Goal: Task Accomplishment & Management: Use online tool/utility

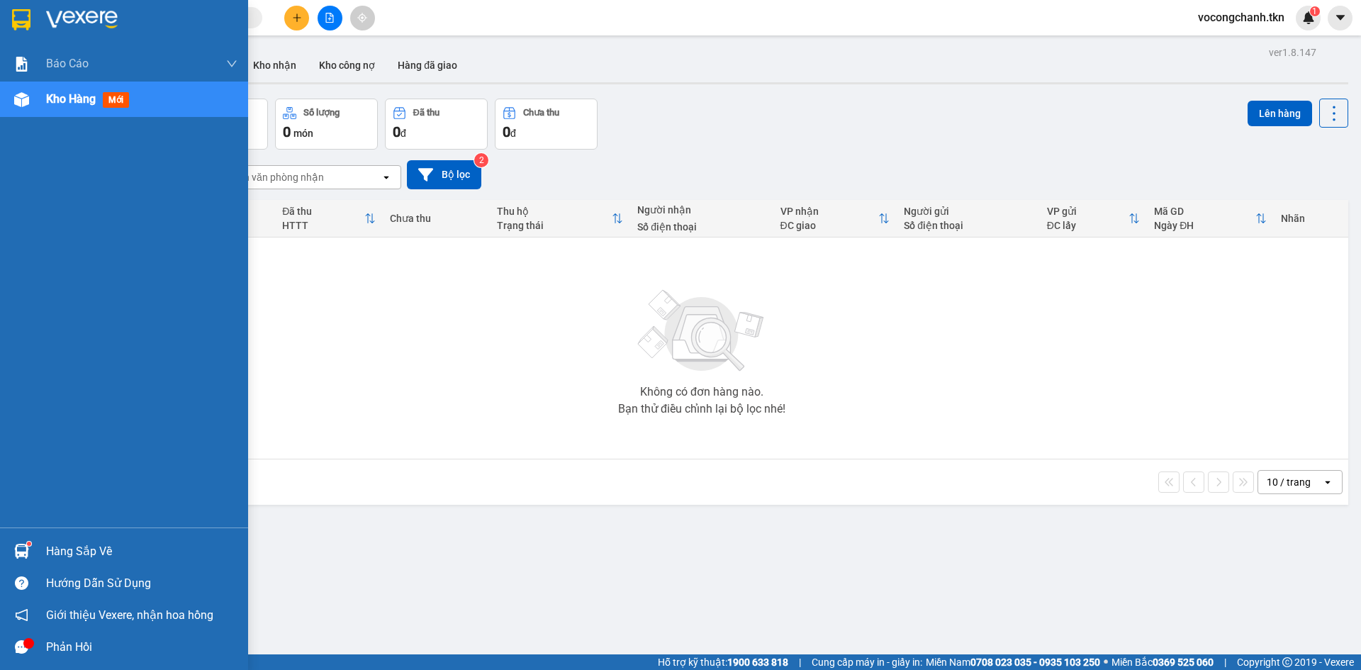
click at [52, 548] on div "Hàng sắp về" at bounding box center [141, 551] width 191 height 21
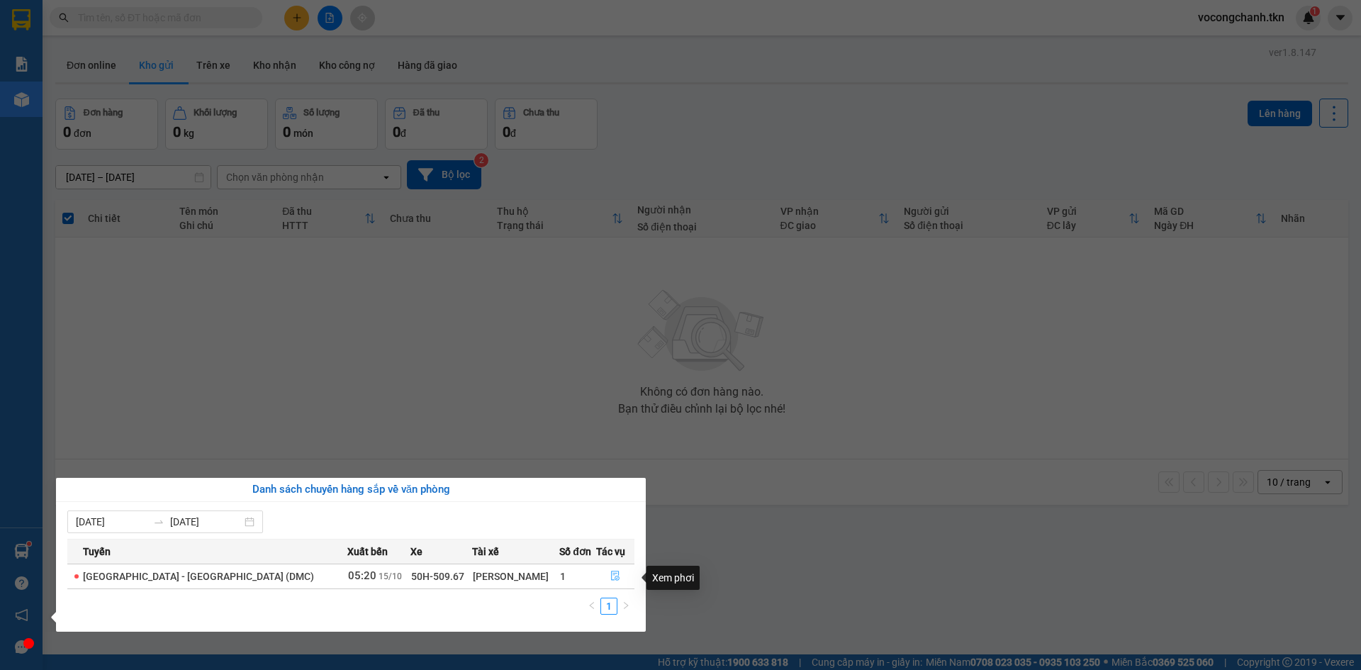
click at [610, 581] on icon "file-done" at bounding box center [615, 576] width 10 height 10
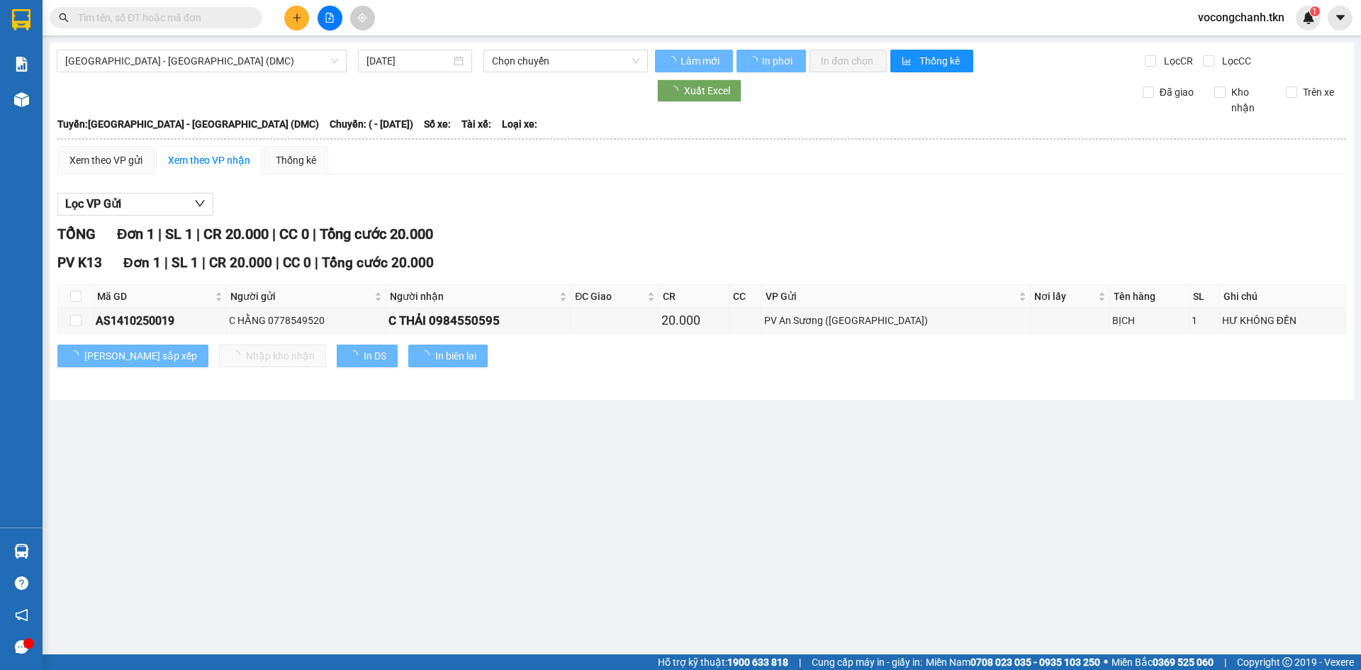
type input "[DATE]"
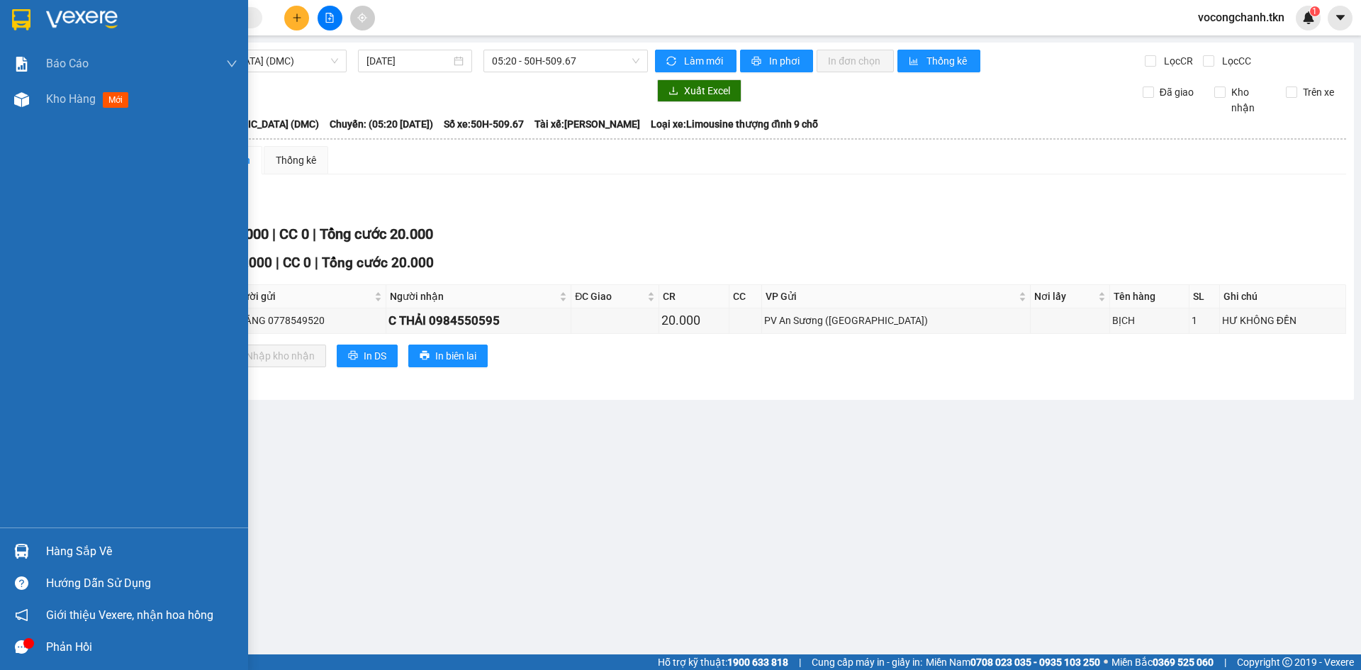
click at [81, 556] on div "Hàng sắp về" at bounding box center [141, 551] width 191 height 21
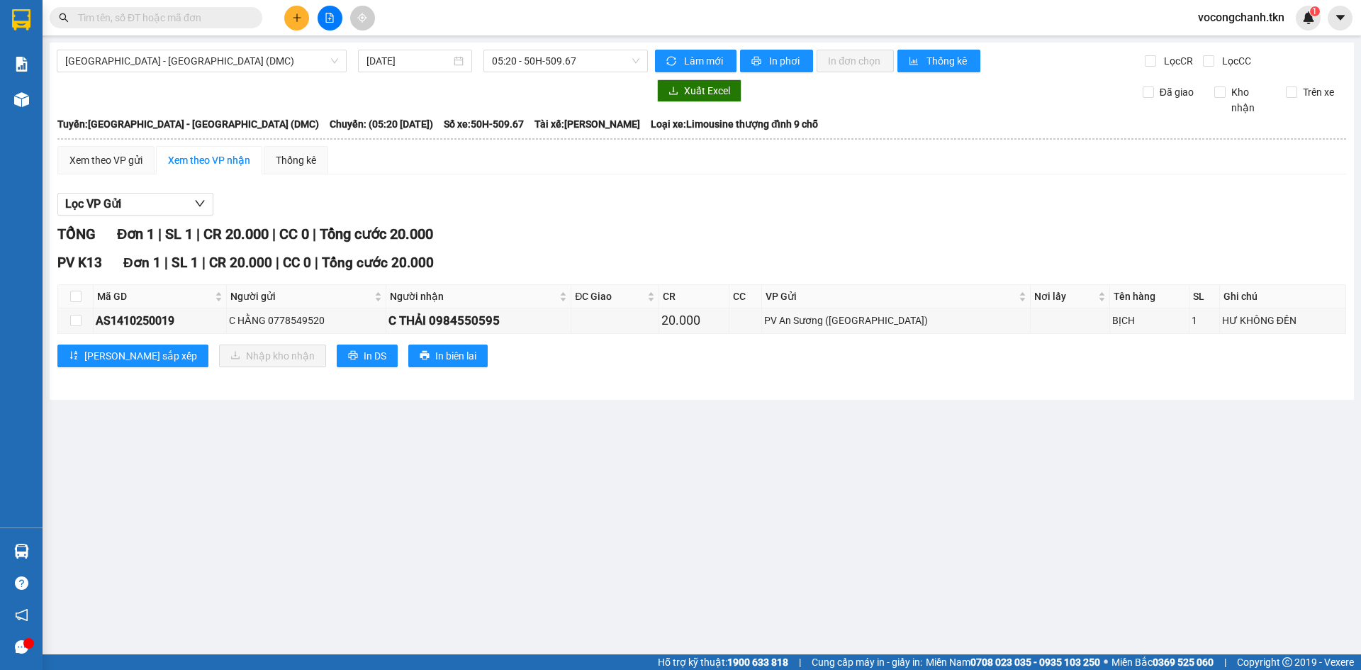
click at [478, 420] on section "Kết quả tìm kiếm ( 0 ) Bộ lọc No Data vocongchanh.tkn 1 Báo cáo Mẫu 1: Báo cáo …" at bounding box center [680, 335] width 1361 height 670
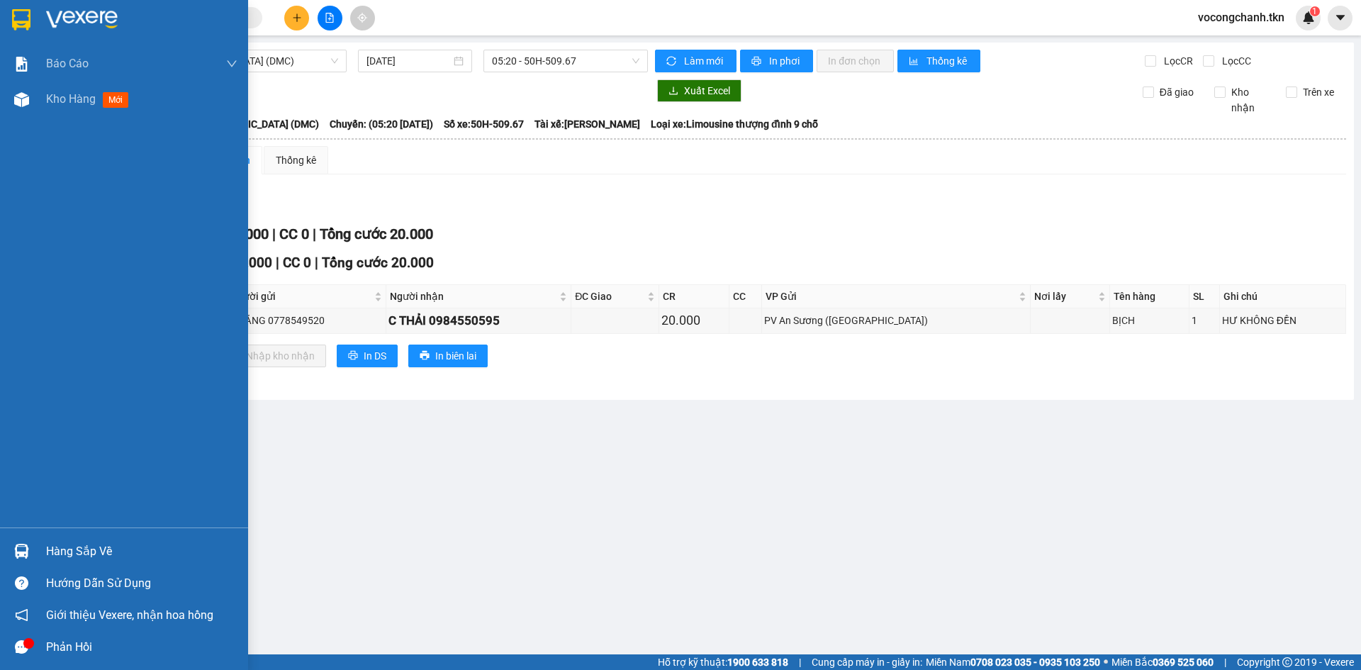
click at [24, 543] on div at bounding box center [21, 551] width 25 height 25
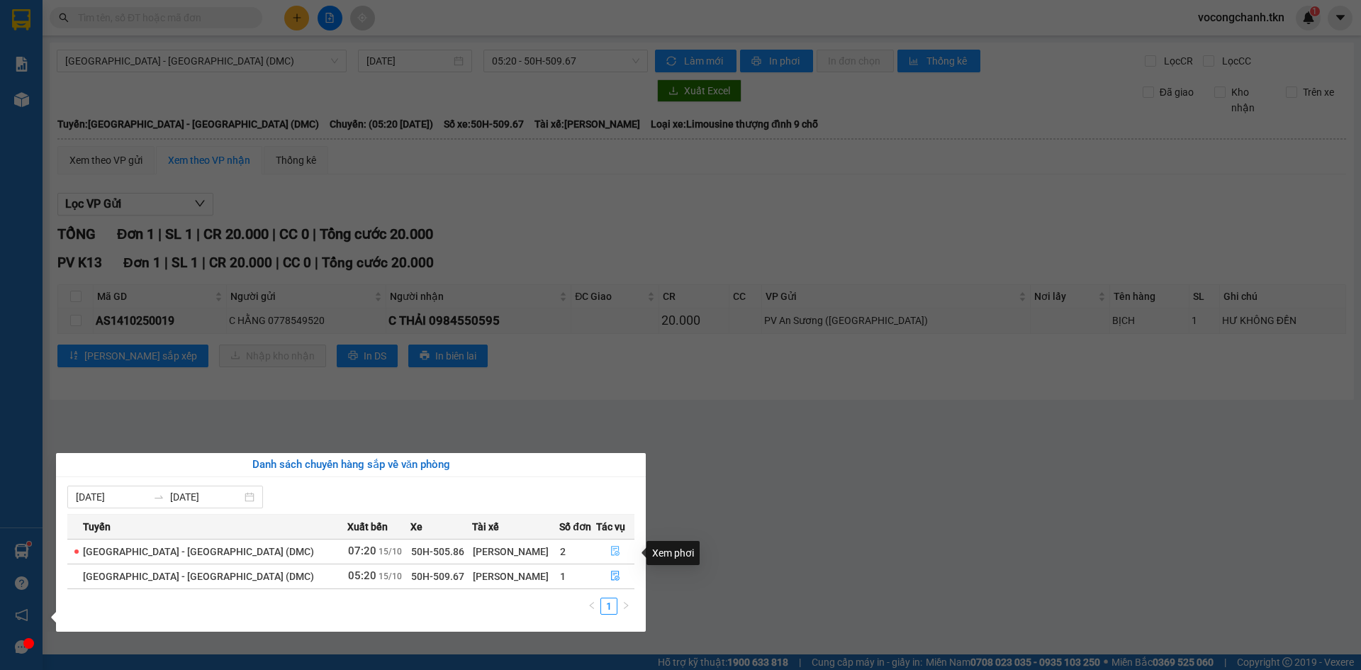
click at [614, 552] on icon "file-done" at bounding box center [615, 552] width 9 height 10
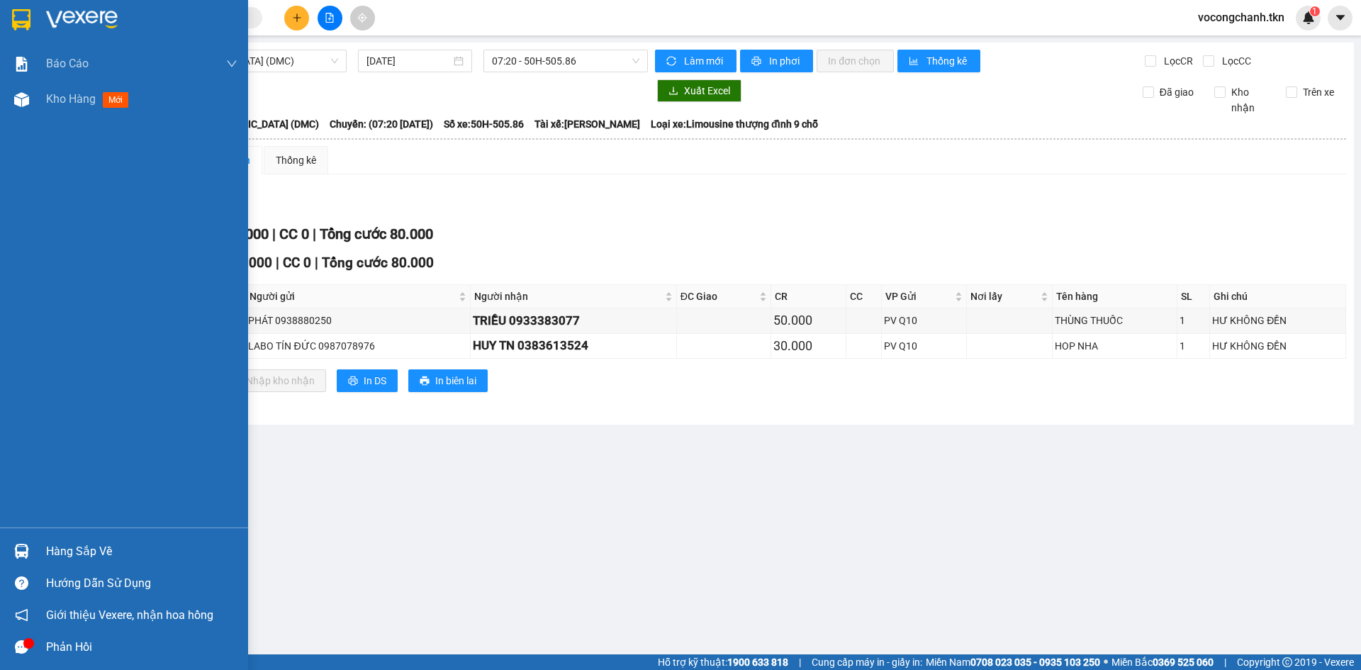
click at [74, 548] on div "Hàng sắp về" at bounding box center [141, 551] width 191 height 21
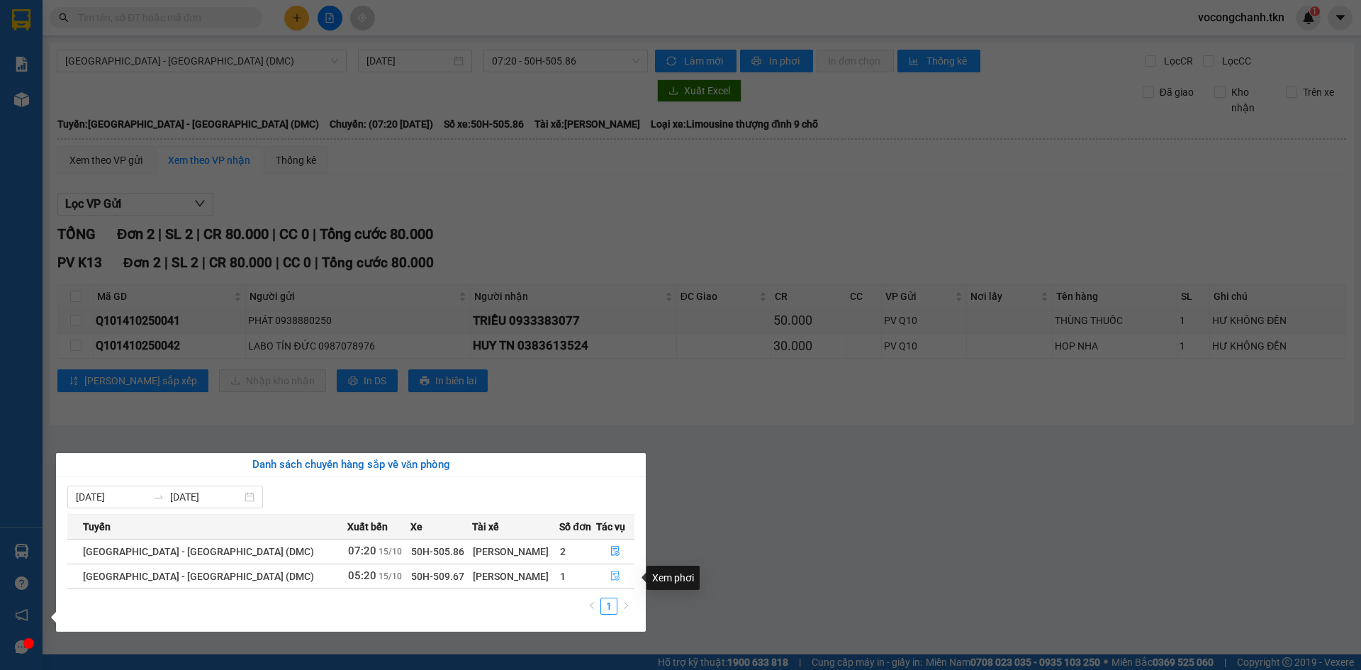
click at [610, 576] on icon "file-done" at bounding box center [615, 576] width 10 height 10
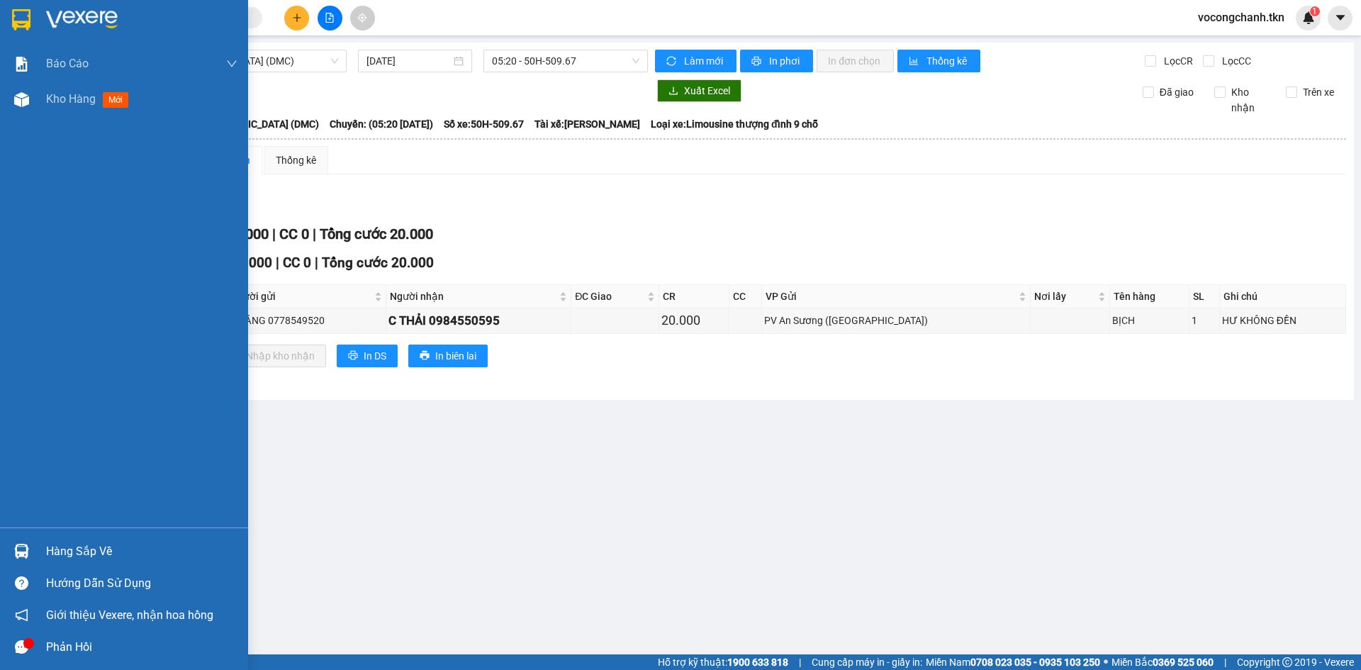
click at [89, 545] on div "Hàng sắp về" at bounding box center [141, 551] width 191 height 21
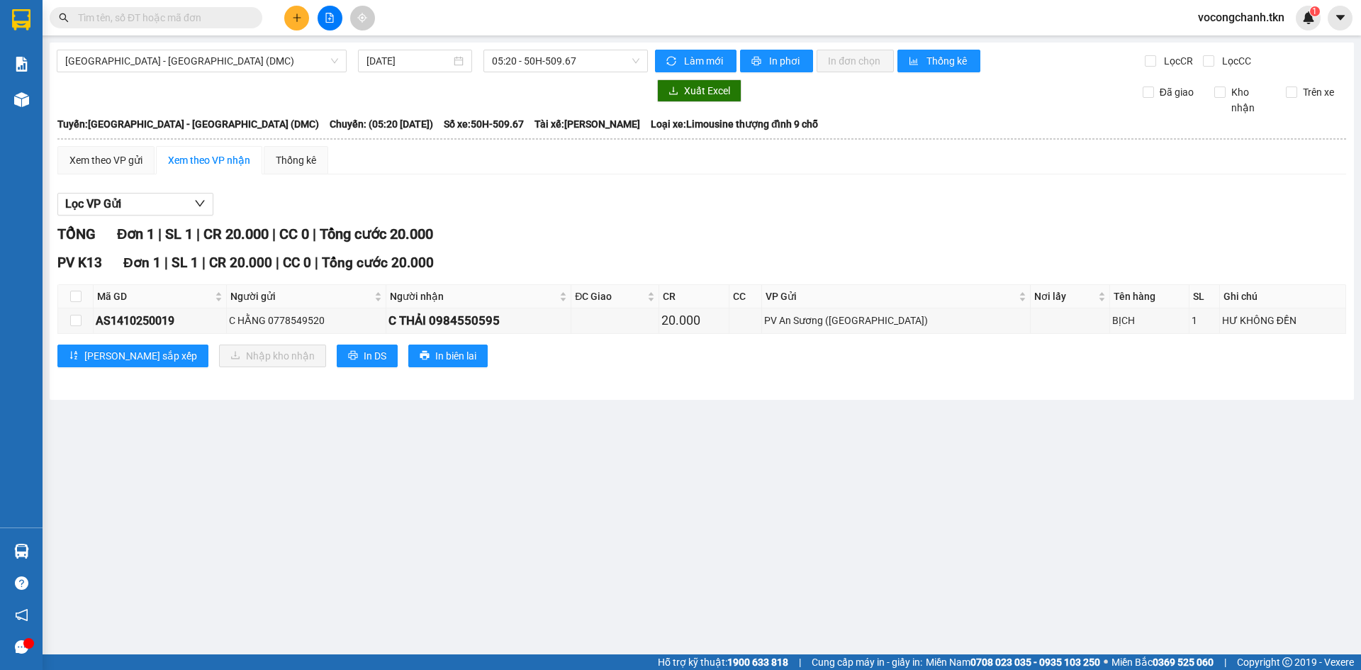
click at [323, 500] on main "Sài Gòn - Tây Ninh (DMC) 15/10/2025 05:20 - 50H-509.67 Làm mới In phơi In đơn c…" at bounding box center [680, 327] width 1361 height 654
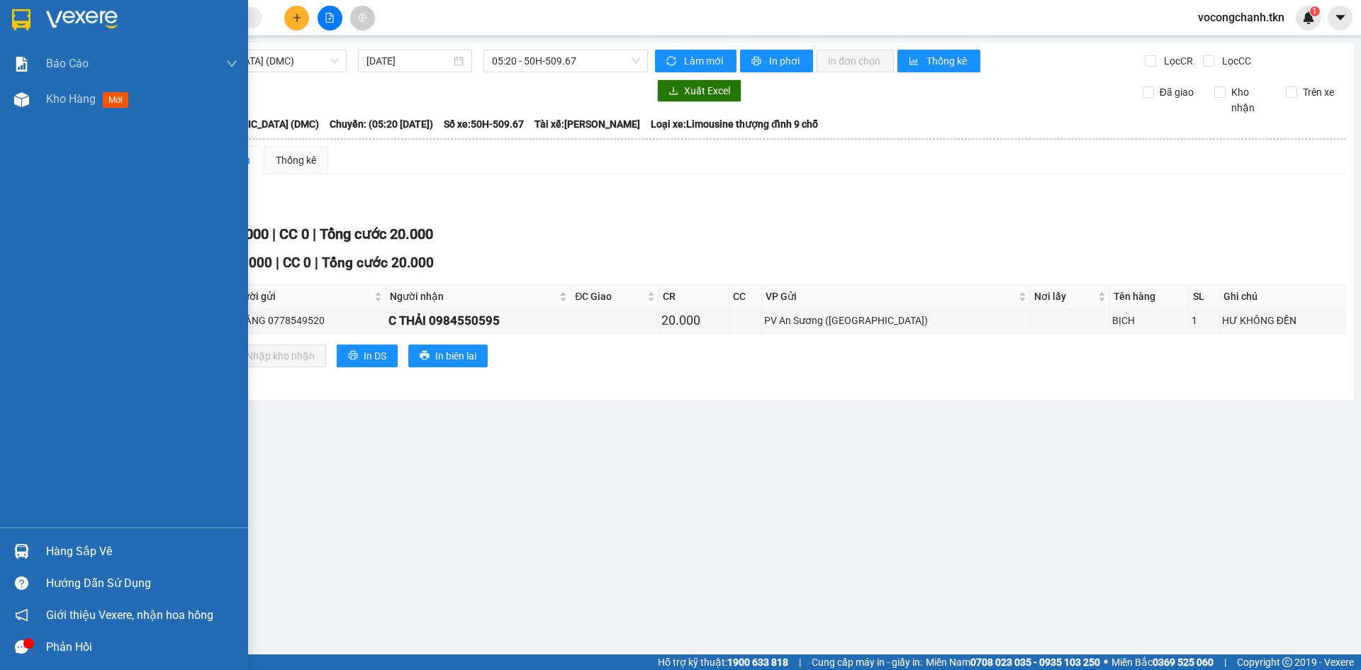
click at [51, 557] on div "Hàng sắp về" at bounding box center [141, 551] width 191 height 21
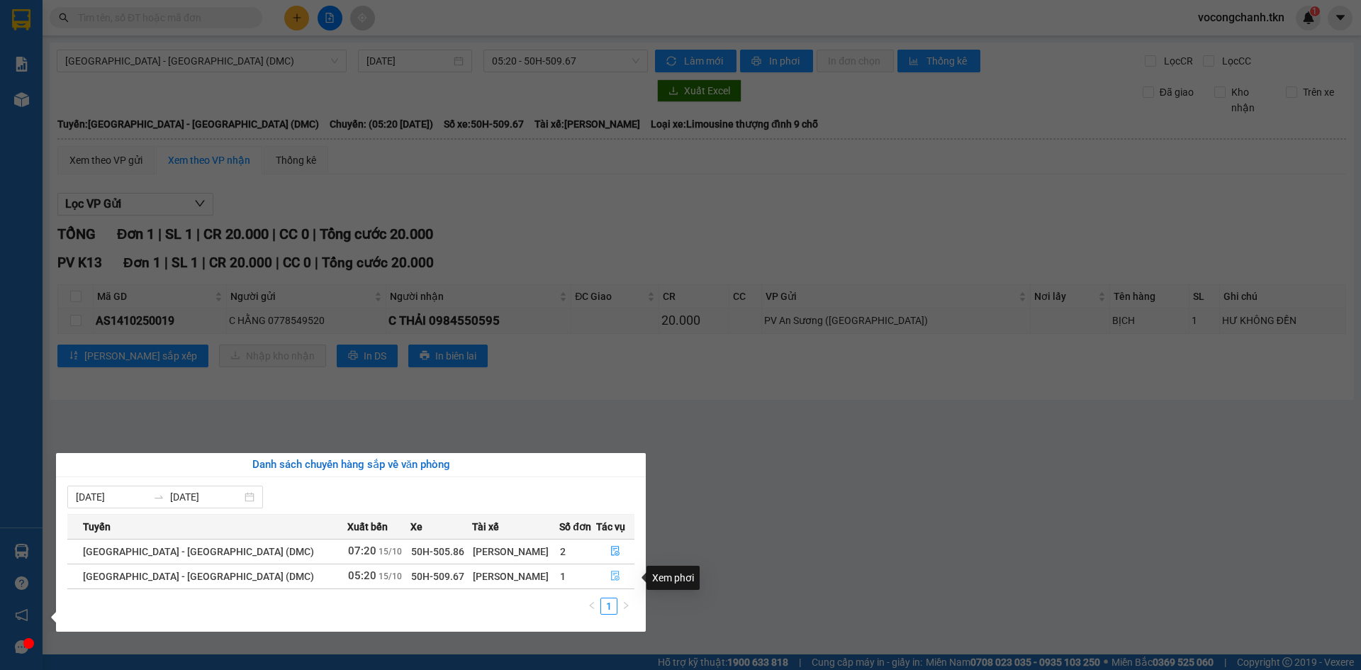
click at [617, 579] on button "button" at bounding box center [615, 576] width 37 height 23
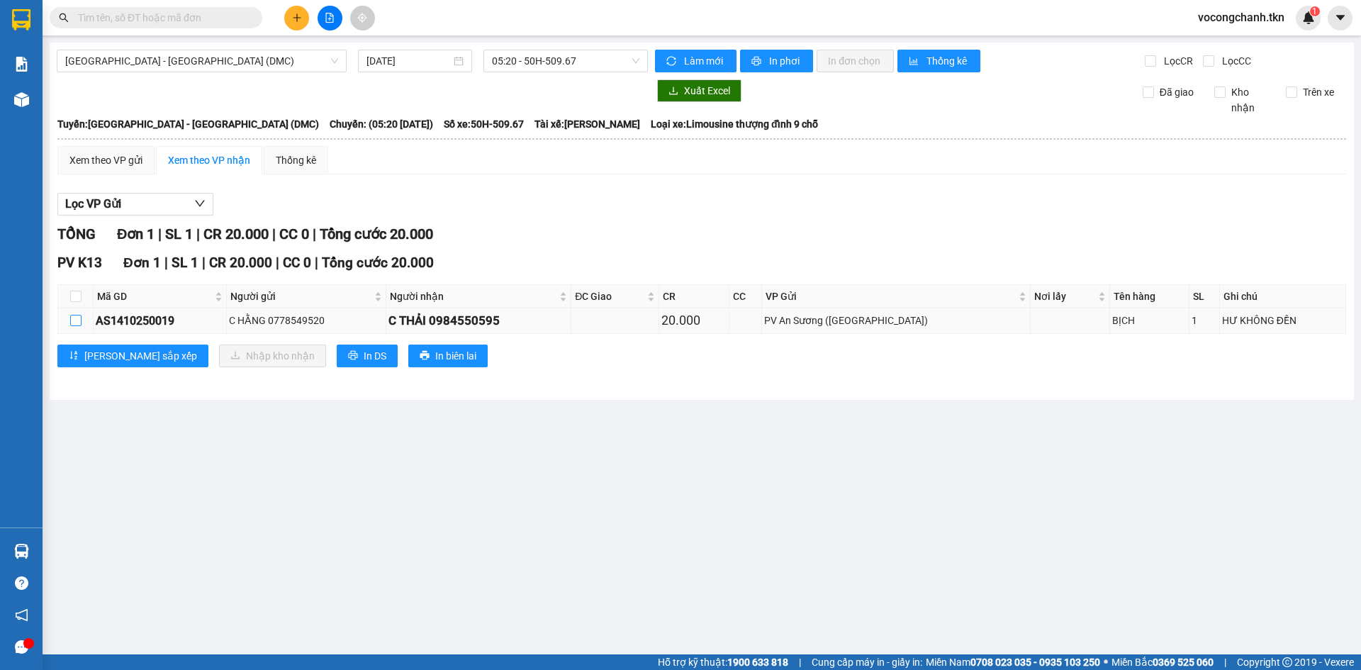
click at [72, 326] on input "checkbox" at bounding box center [75, 320] width 11 height 11
checkbox input "true"
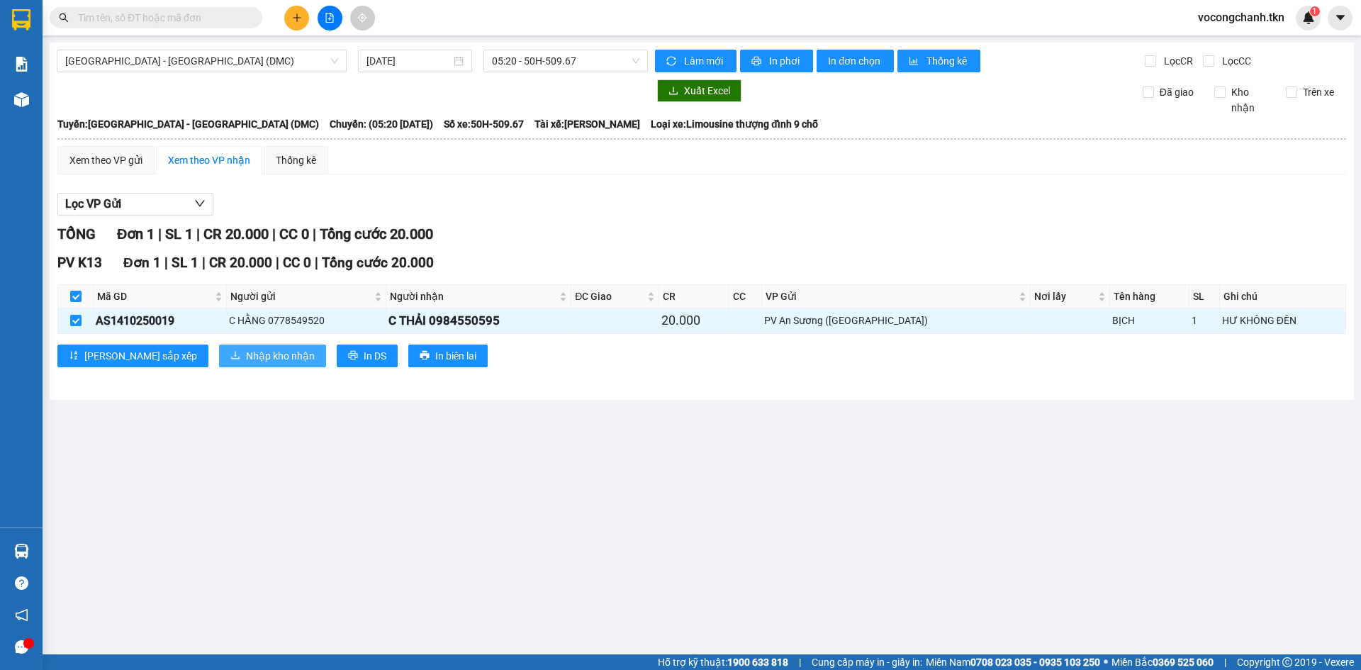
click at [246, 364] on span "Nhập kho nhận" at bounding box center [280, 356] width 69 height 16
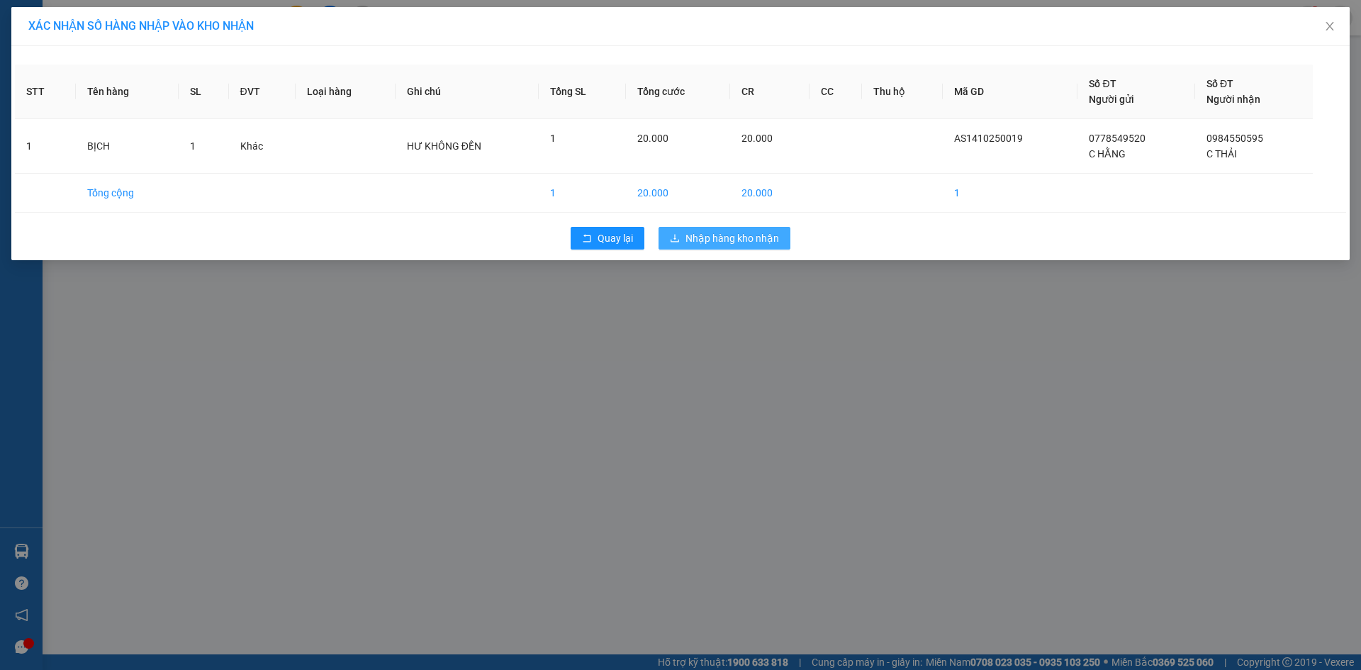
click at [712, 244] on span "Nhập hàng kho nhận" at bounding box center [733, 238] width 94 height 16
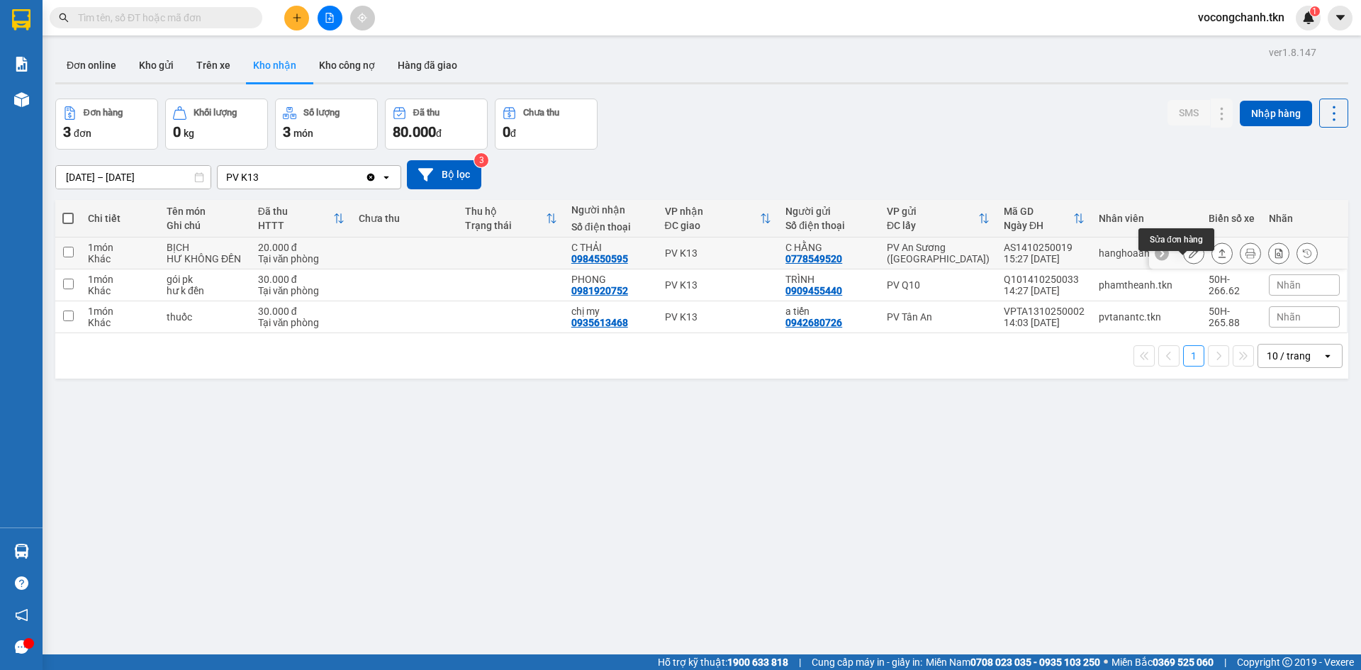
click at [1189, 258] on icon at bounding box center [1194, 253] width 10 height 10
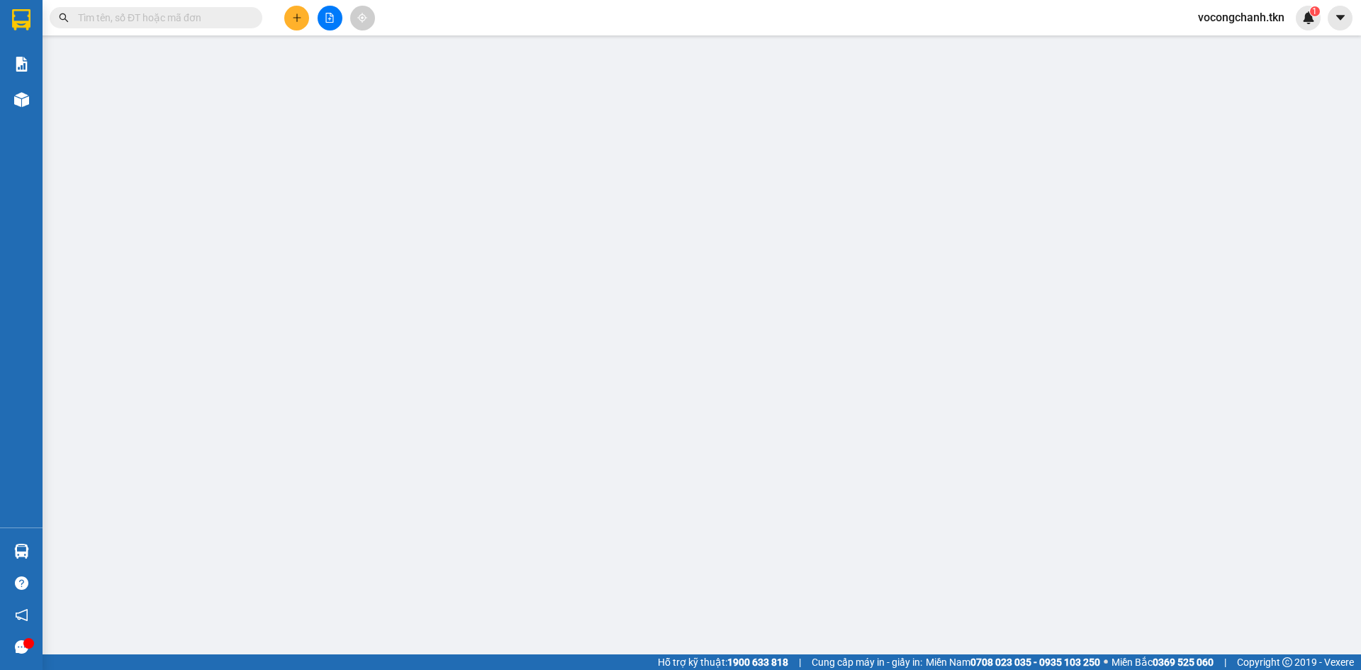
type input "0778549520"
type input "C HẰNG"
type input "0984550595"
type input "C THẢI"
type input "20.000"
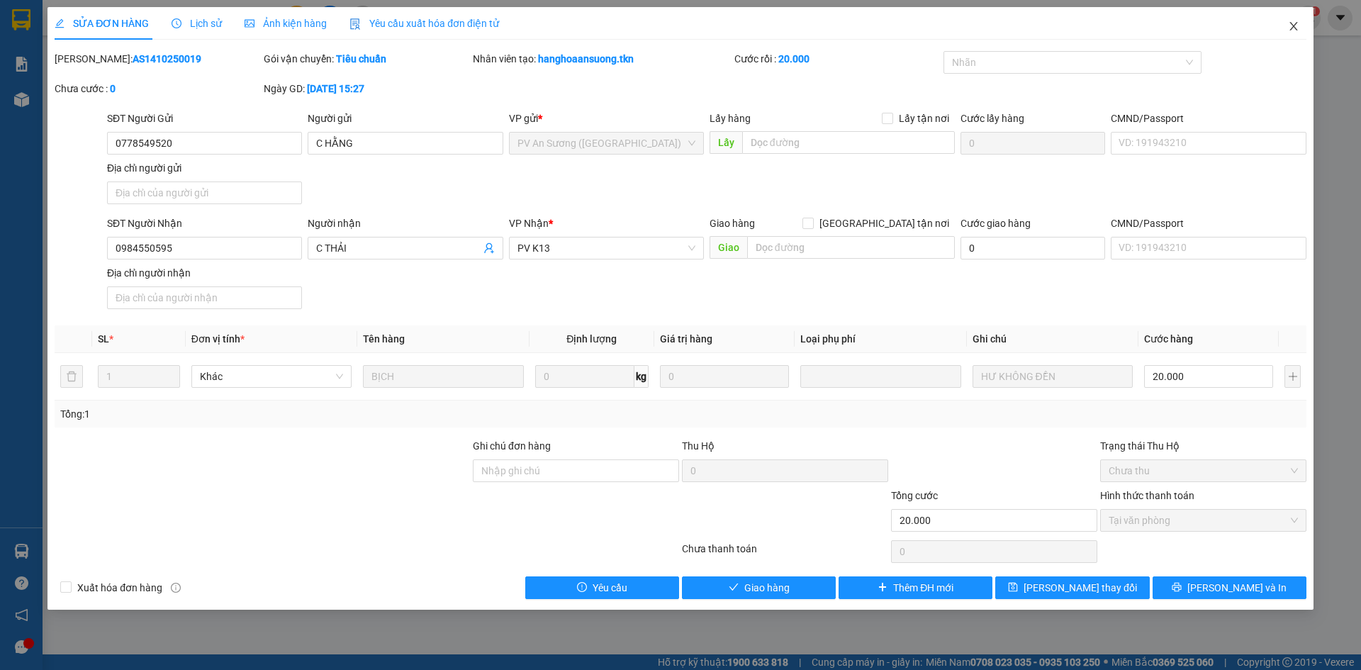
click at [1292, 26] on icon "close" at bounding box center [1294, 26] width 8 height 9
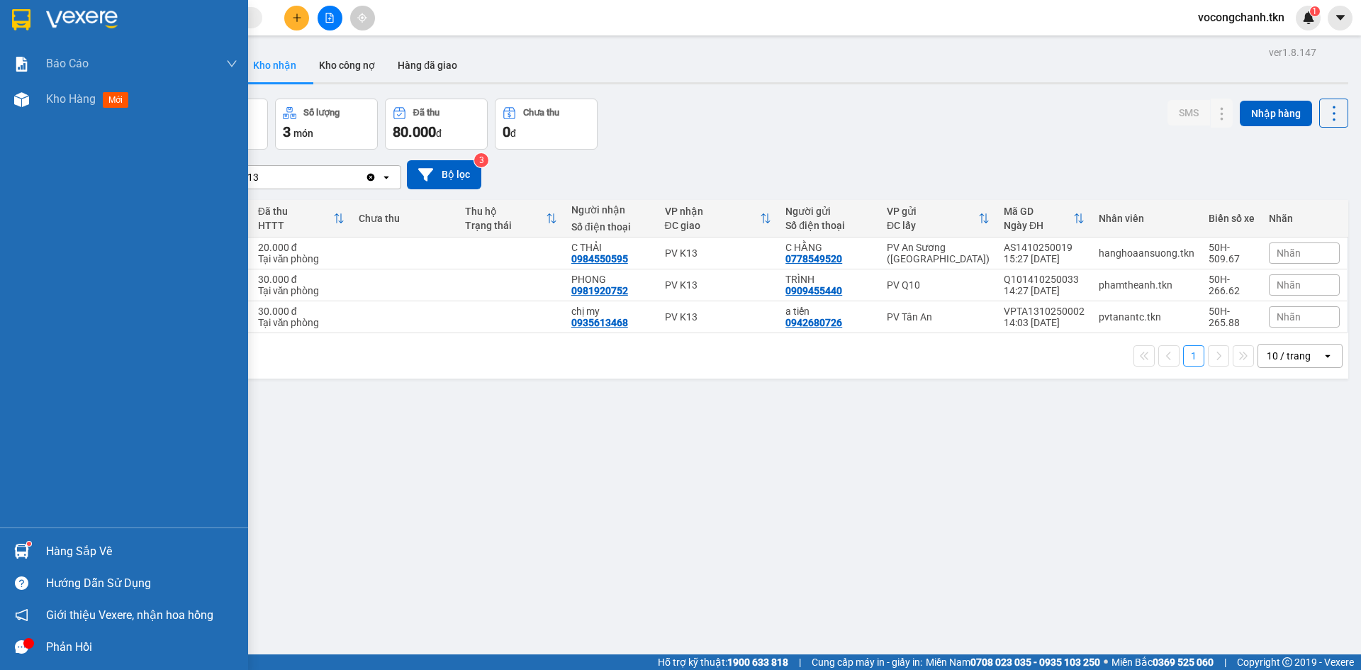
click at [40, 545] on div "Hàng sắp về" at bounding box center [124, 551] width 248 height 32
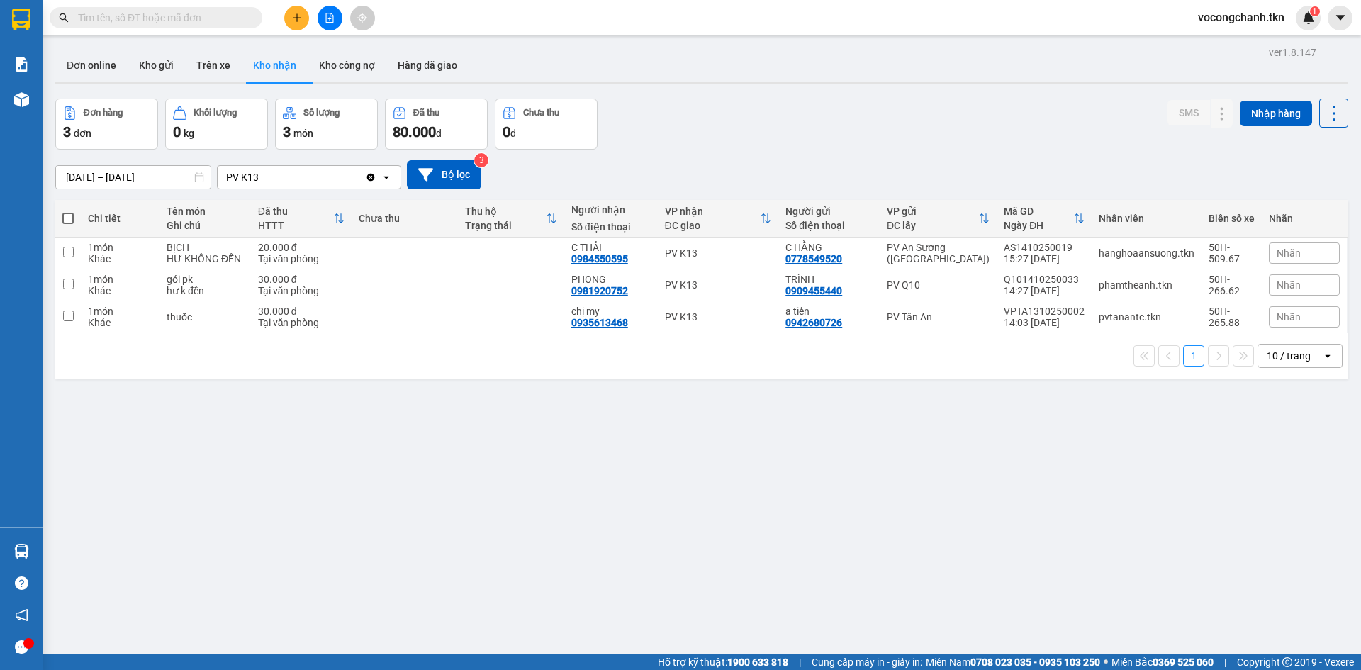
click at [871, 512] on section "Kết quả tìm kiếm ( 0 ) Bộ lọc No Data vocongchanh.tkn 1 Báo cáo Mẫu 1: Báo cáo …" at bounding box center [680, 335] width 1361 height 670
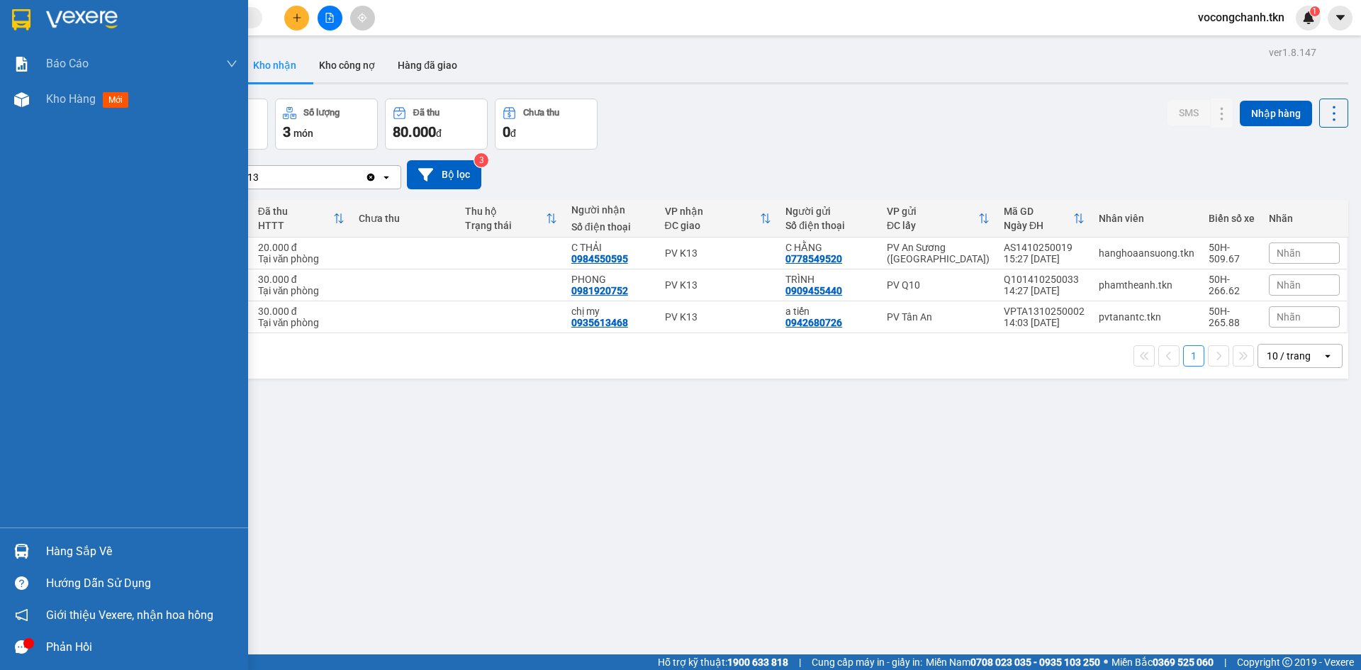
click at [22, 551] on img at bounding box center [21, 551] width 15 height 15
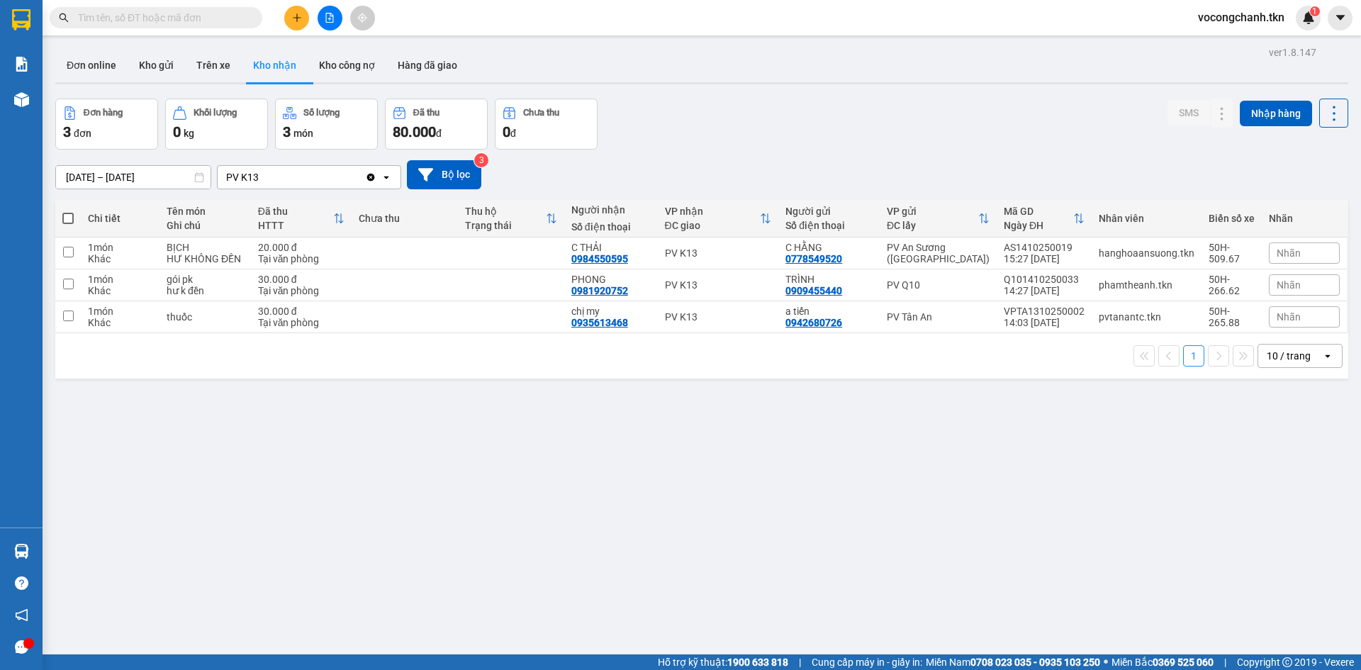
click at [680, 492] on section "Kết quả tìm kiếm ( 0 ) Bộ lọc No Data vocongchanh.tkn 1 Báo cáo Mẫu 1: Báo cáo …" at bounding box center [680, 335] width 1361 height 670
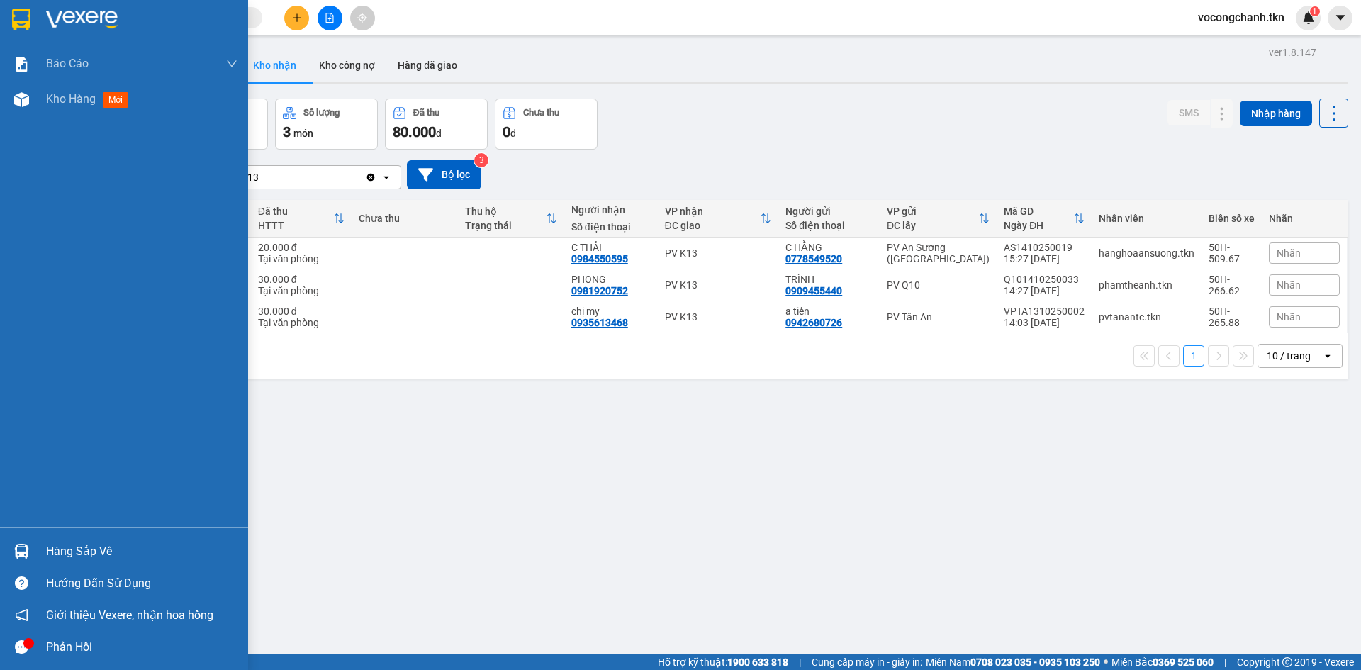
click at [67, 550] on div "Hàng sắp về" at bounding box center [141, 551] width 191 height 21
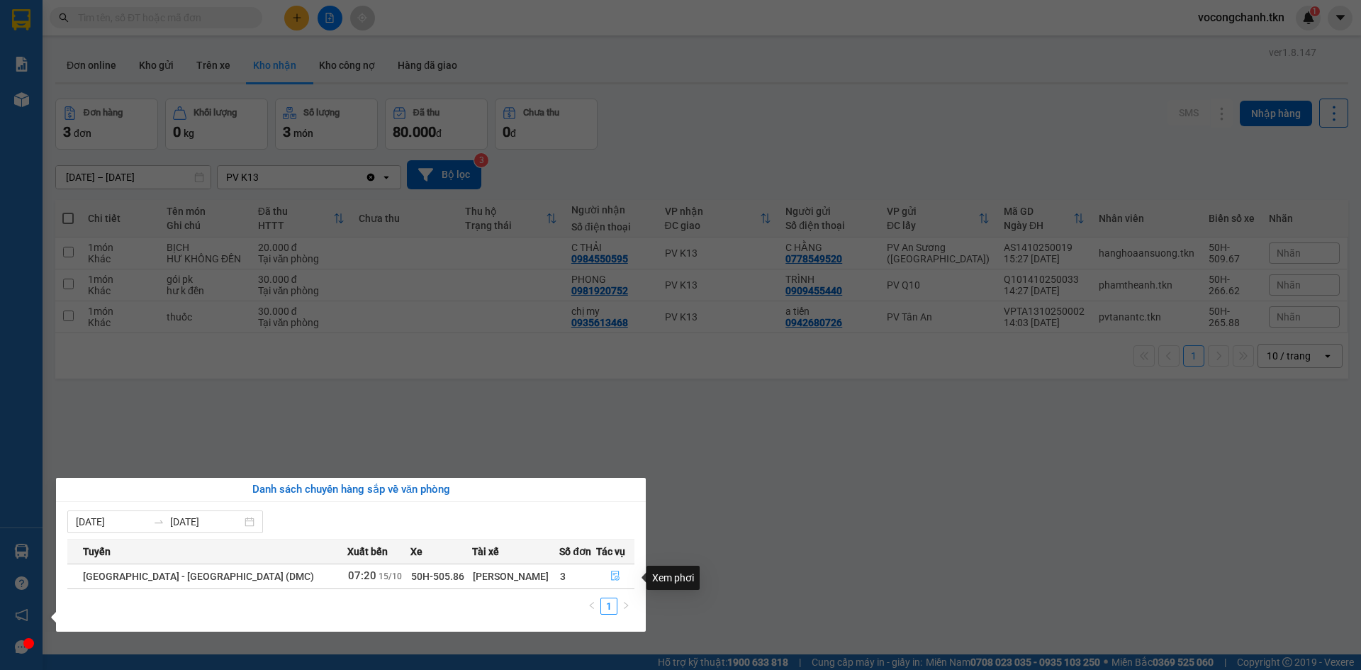
click at [611, 575] on icon "file-done" at bounding box center [615, 576] width 9 height 10
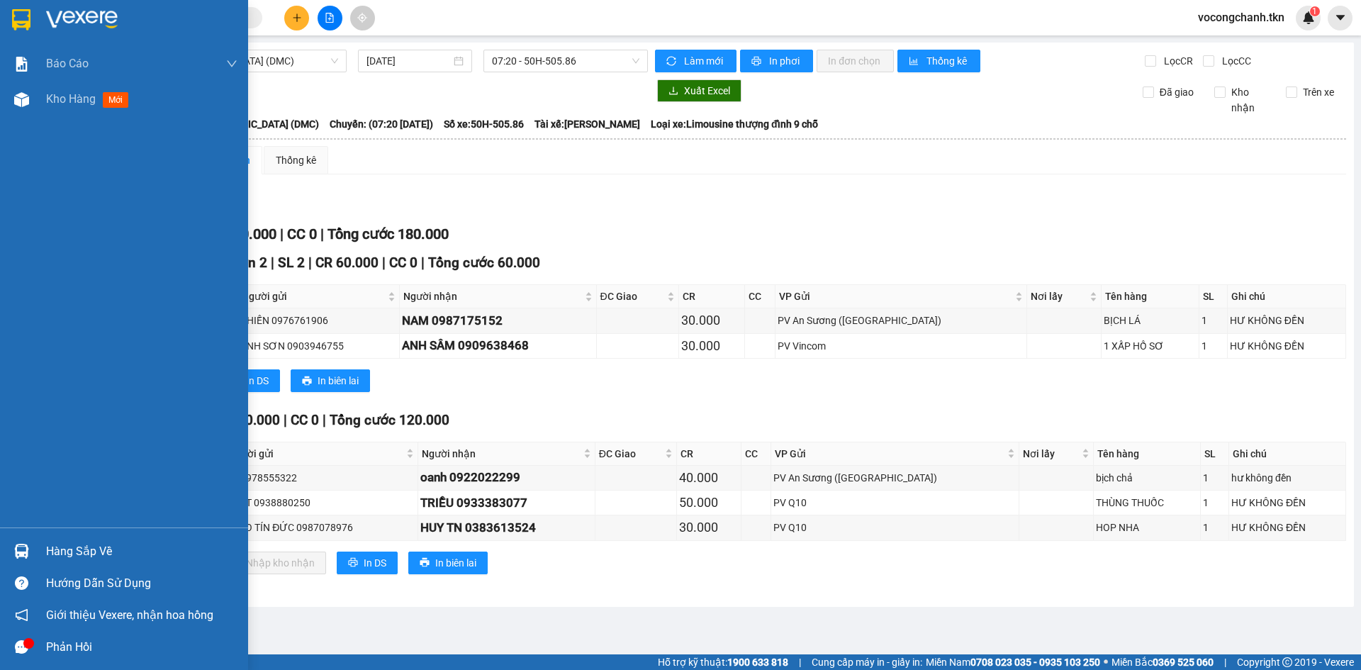
click at [26, 545] on img at bounding box center [21, 551] width 15 height 15
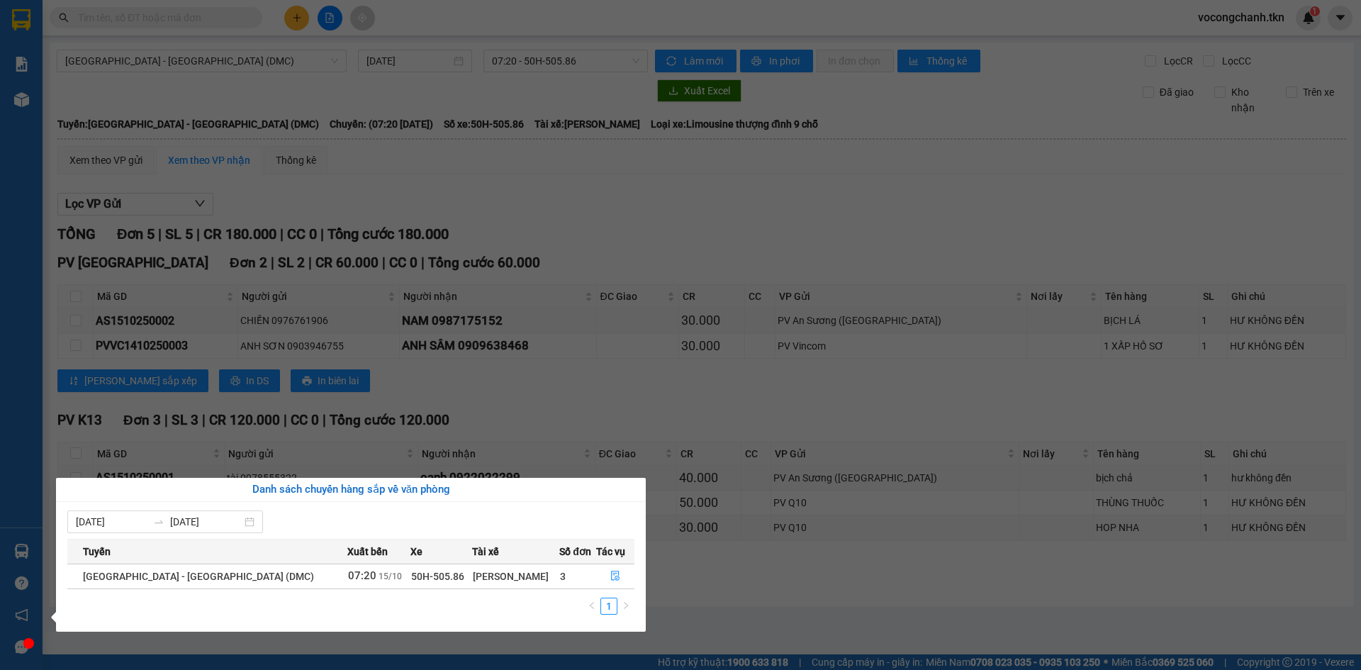
click at [577, 252] on section "Kết quả tìm kiếm ( 0 ) Bộ lọc No Data vocongchanh.tkn 1 Báo cáo Mẫu 1: Báo cáo …" at bounding box center [680, 335] width 1361 height 670
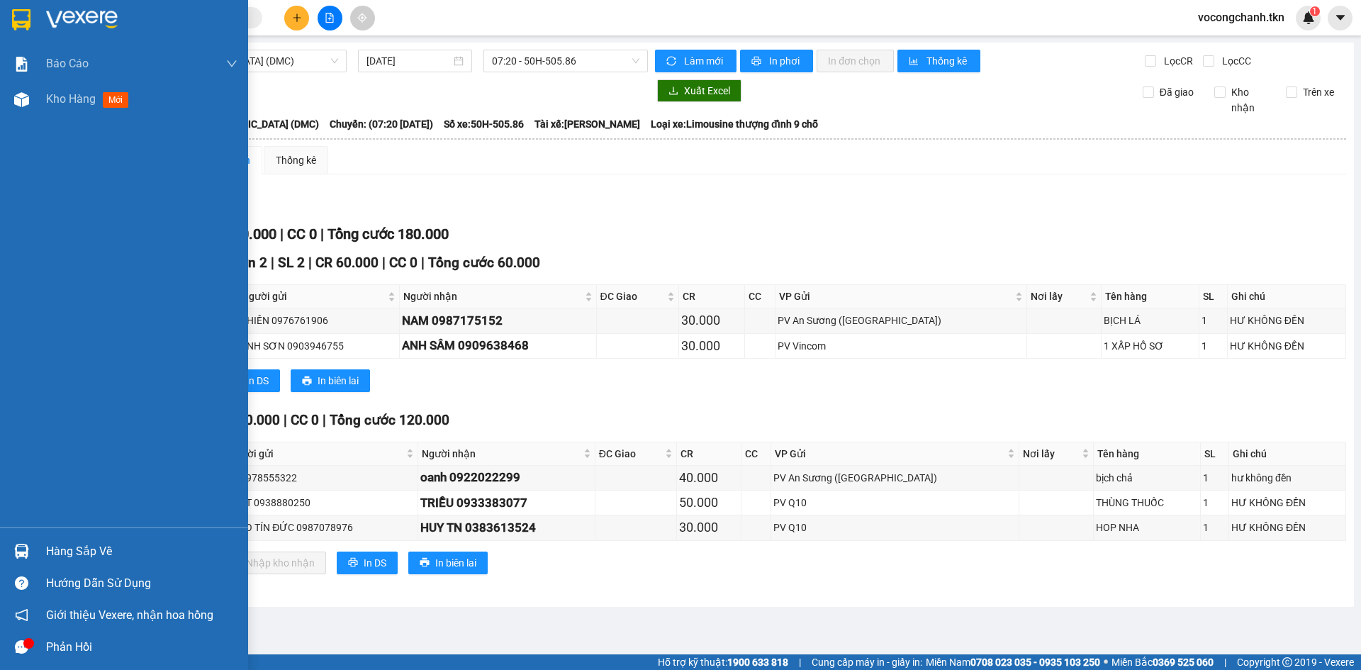
click at [18, 21] on img at bounding box center [21, 19] width 18 height 21
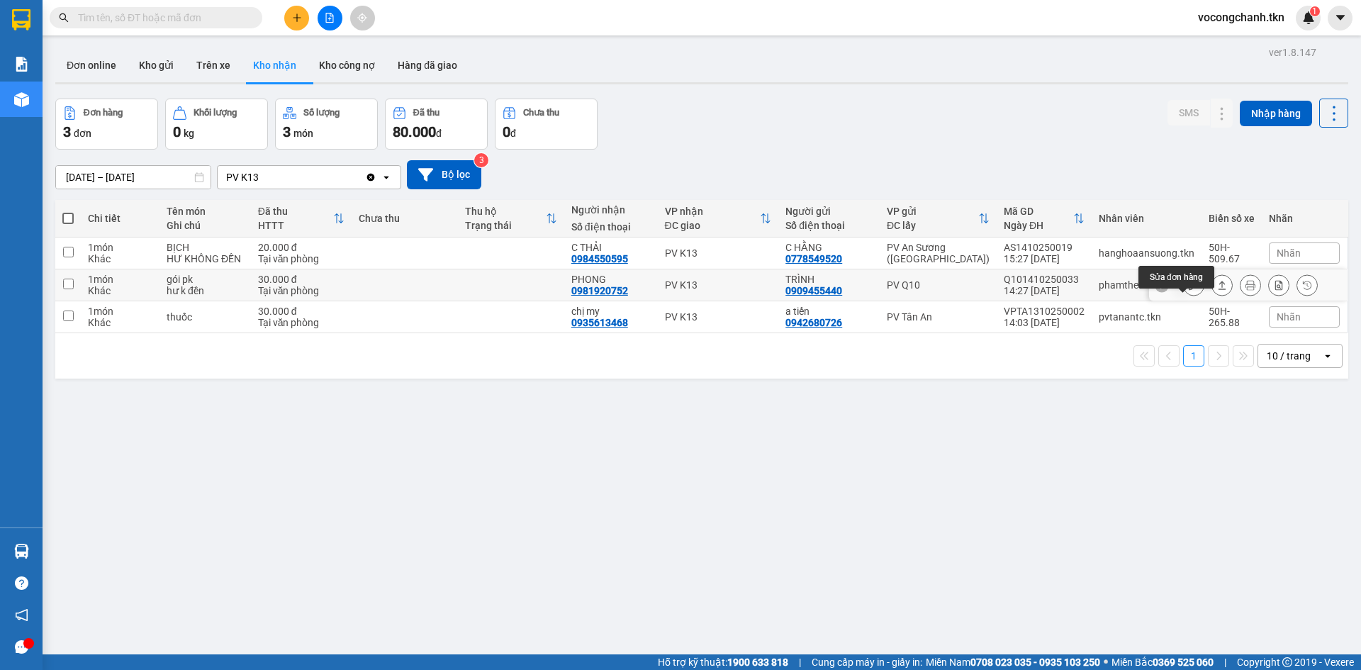
click at [1189, 290] on icon at bounding box center [1194, 285] width 10 height 10
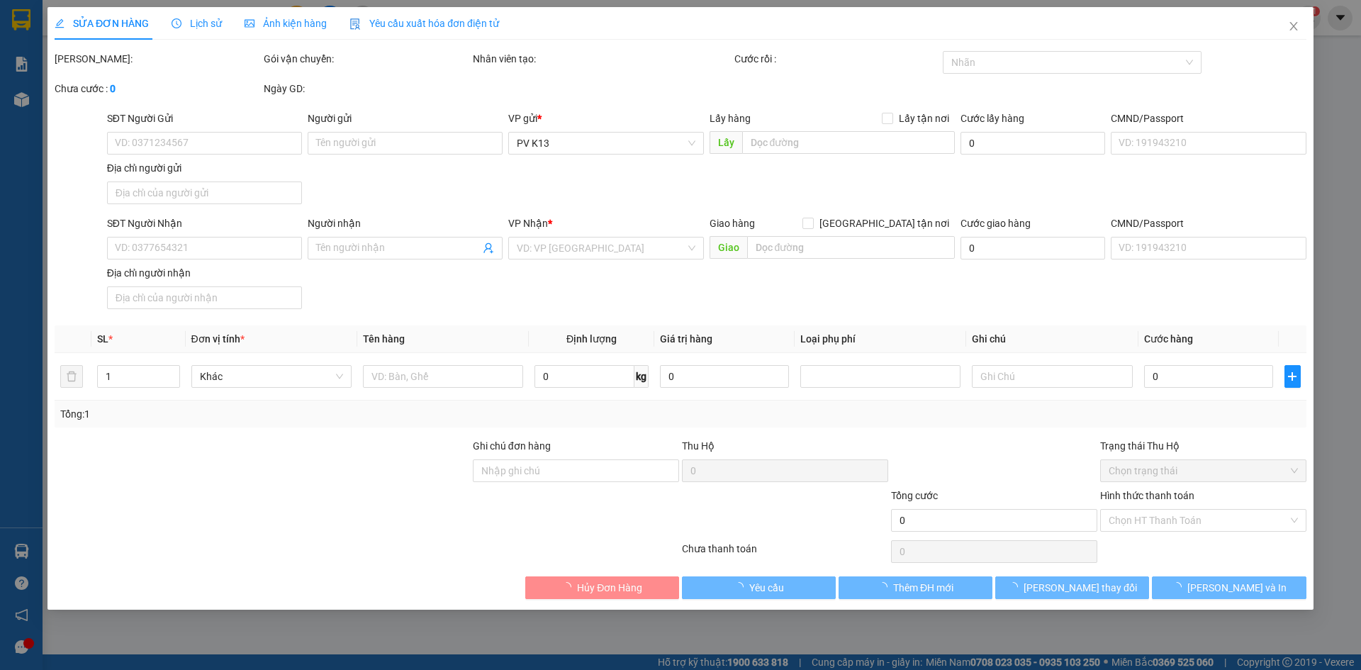
type input "0909455440"
type input "TRÌNH"
type input "0981920752"
type input "PHONG"
type input "30.000"
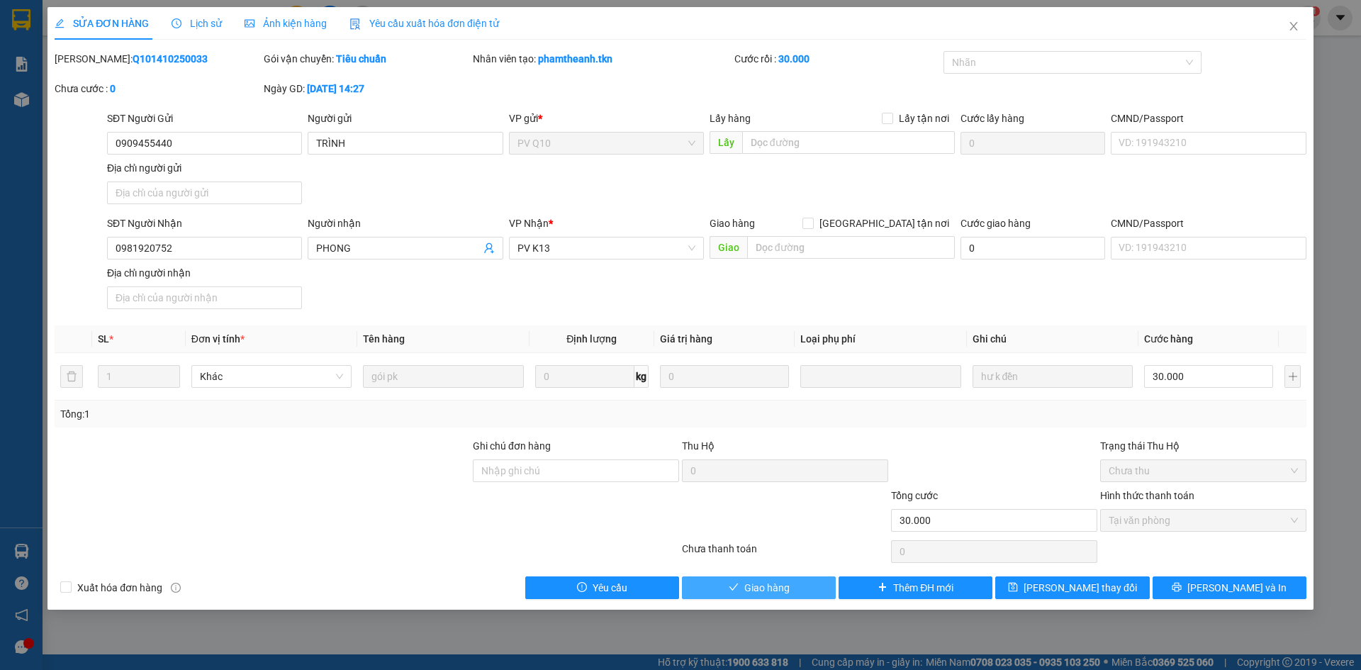
click at [777, 596] on span "Giao hàng" at bounding box center [766, 588] width 45 height 16
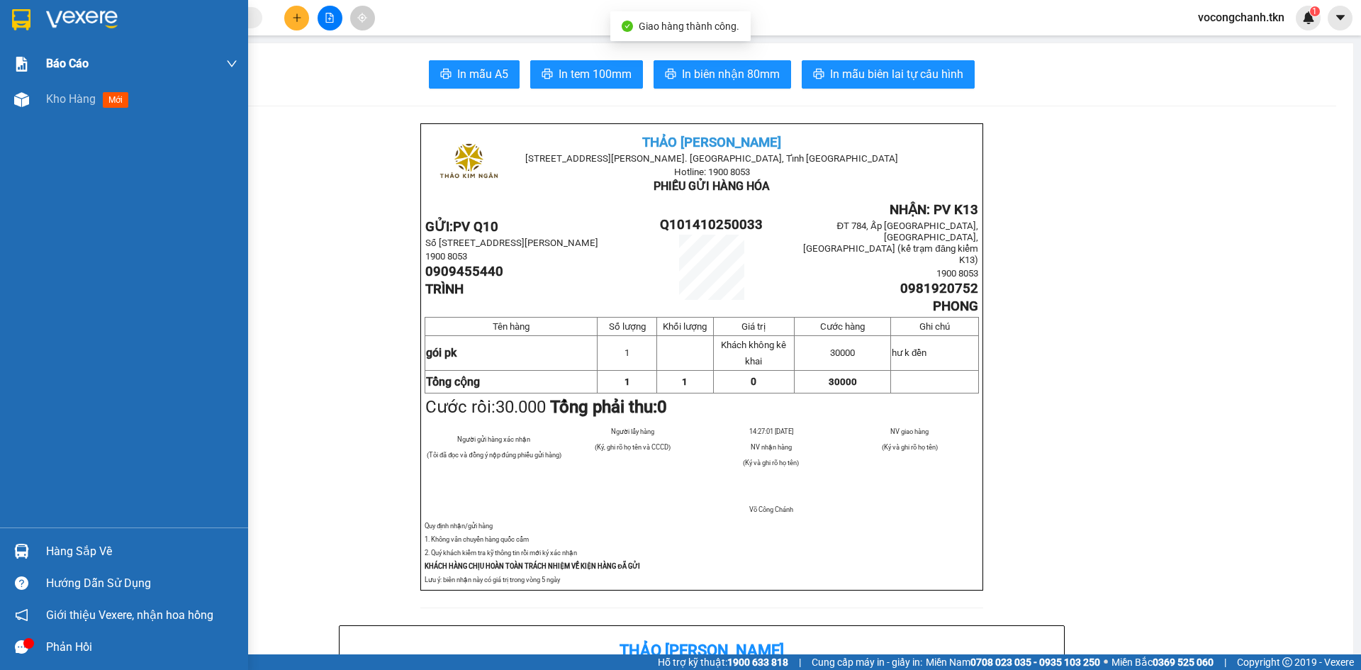
click at [26, 17] on img at bounding box center [21, 19] width 18 height 21
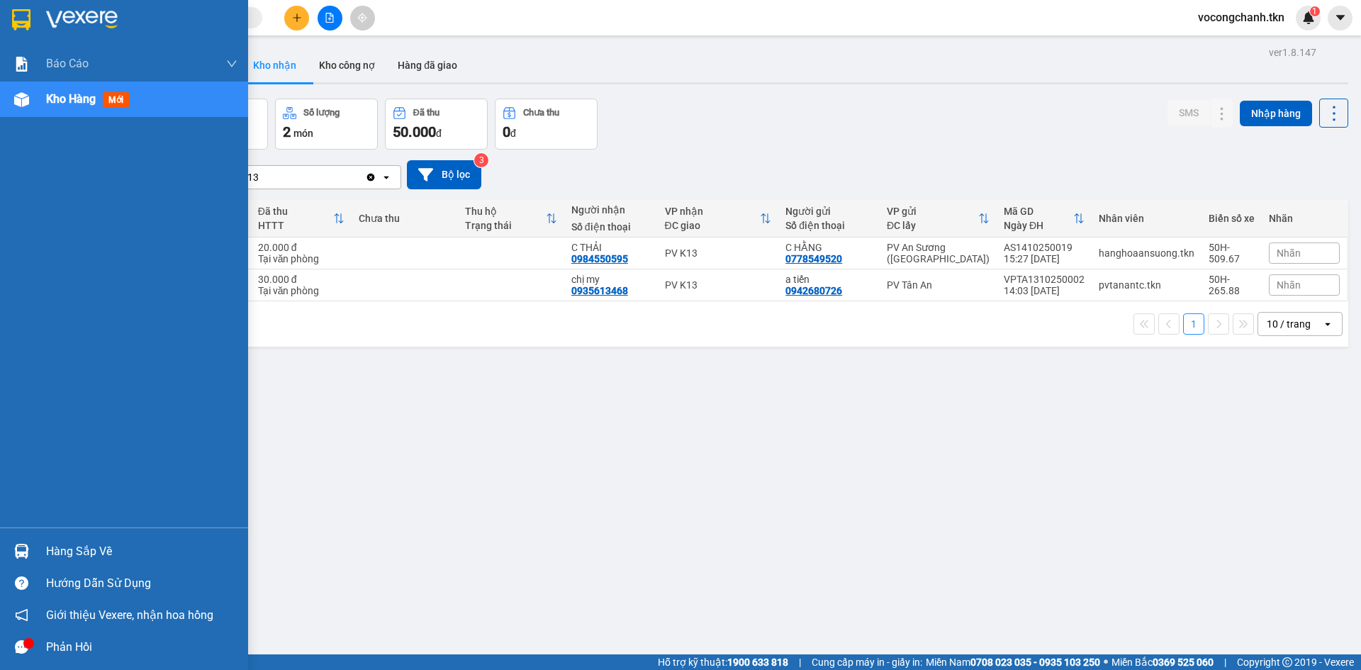
click at [23, 551] on img at bounding box center [21, 551] width 15 height 15
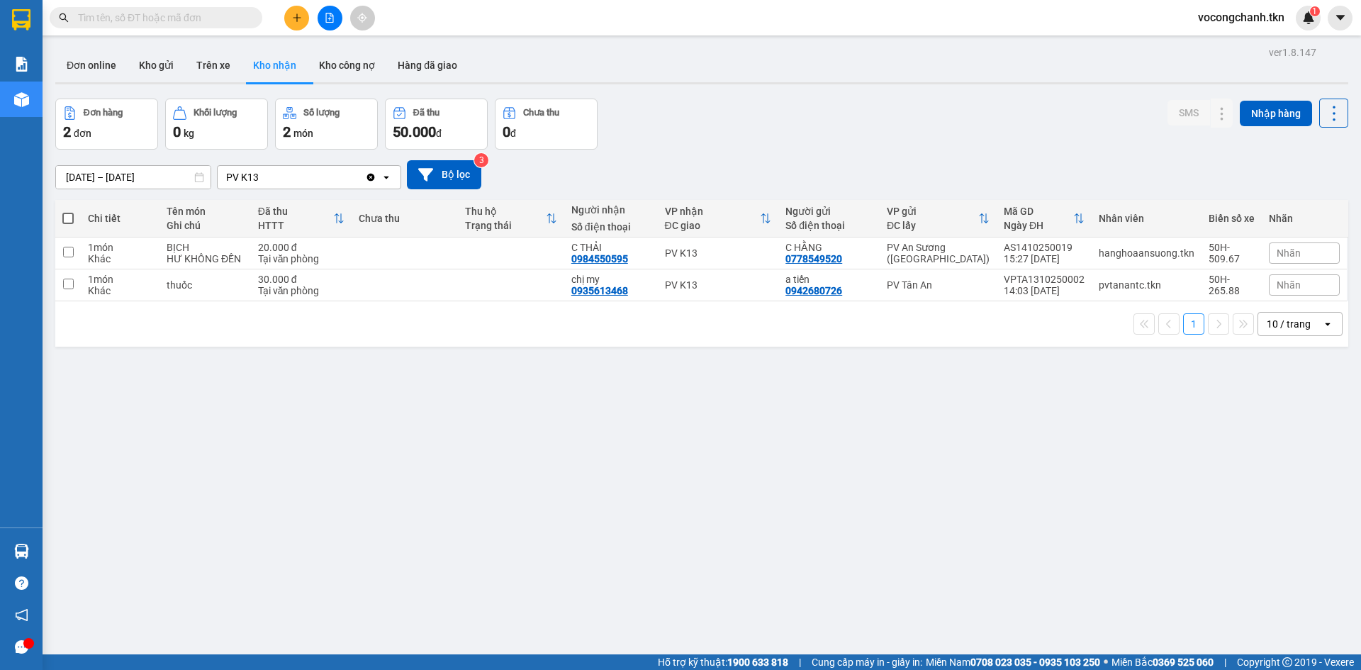
click at [403, 442] on section "Kết quả tìm kiếm ( 0 ) Bộ lọc No Data vocongchanh.tkn 1 Báo cáo Mẫu 1: Báo cáo …" at bounding box center [680, 335] width 1361 height 670
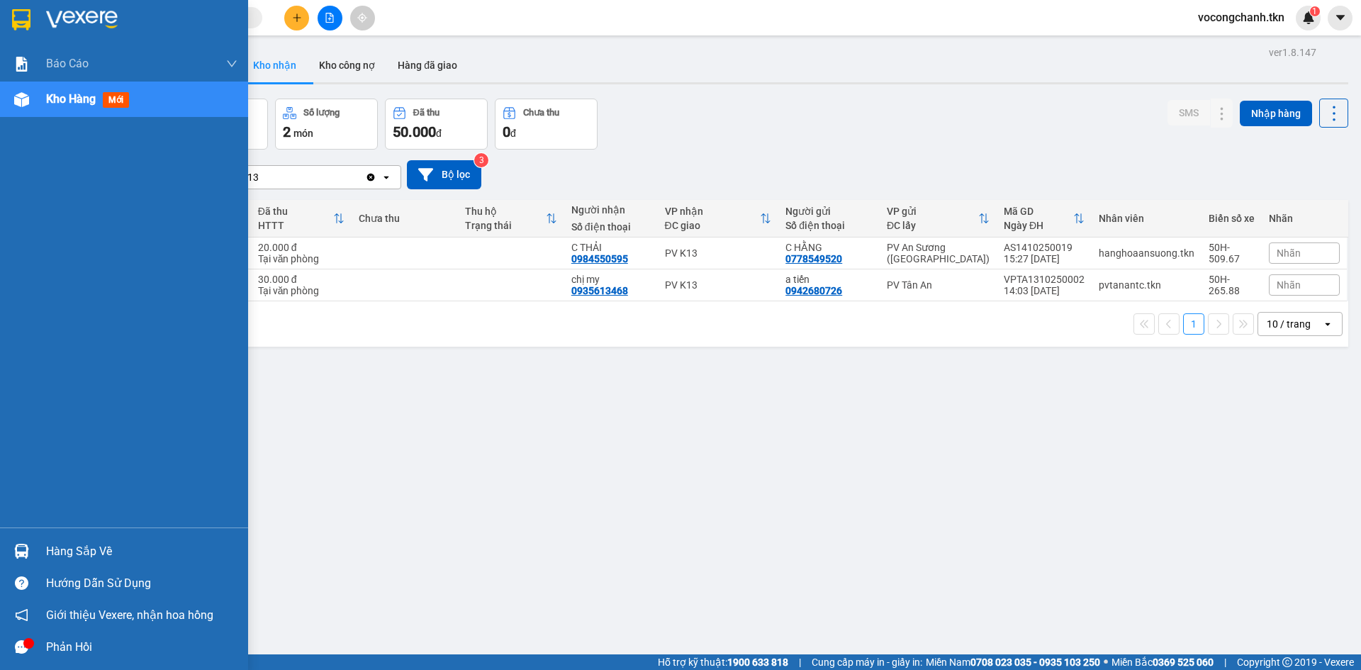
click at [102, 549] on div "Hàng sắp về" at bounding box center [141, 551] width 191 height 21
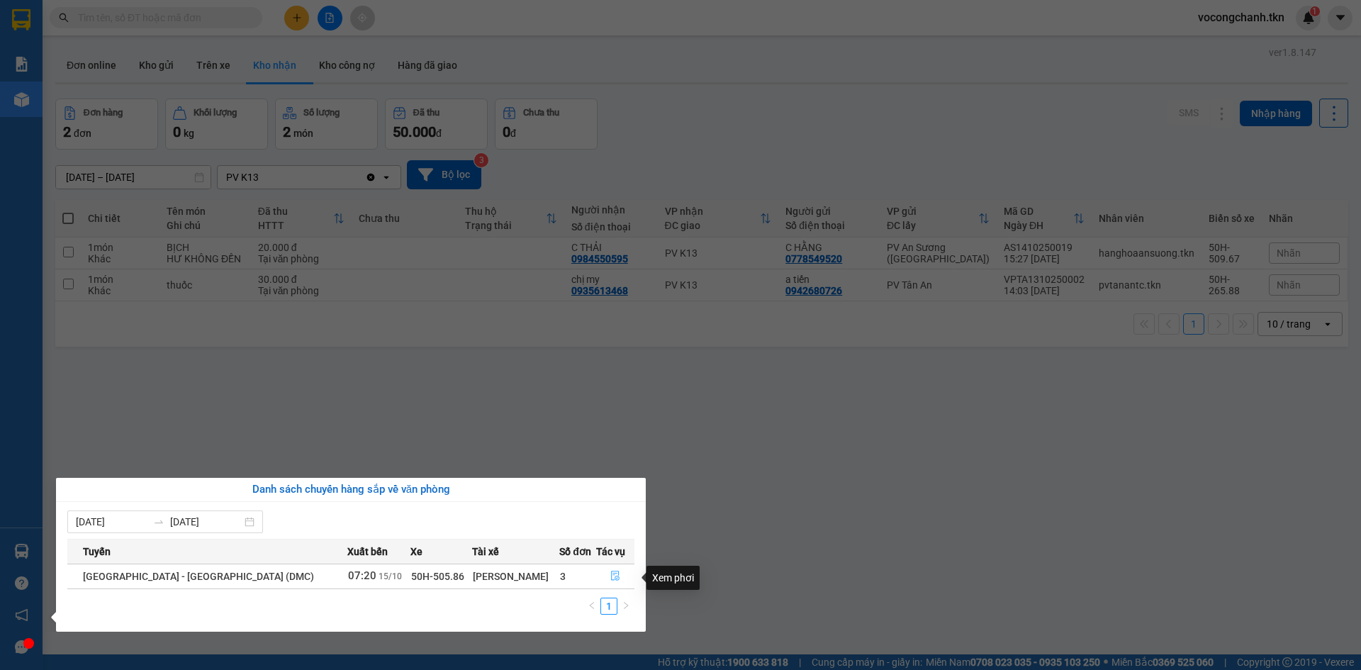
click at [611, 579] on icon "file-done" at bounding box center [615, 576] width 10 height 10
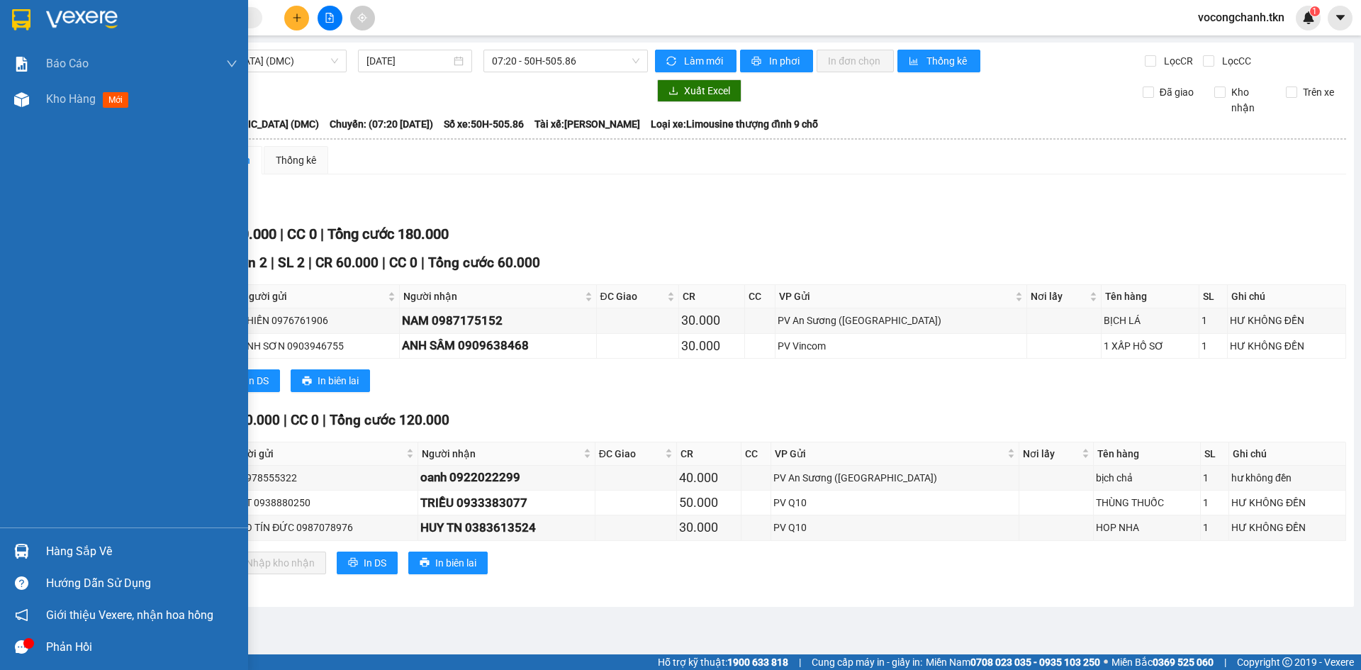
click at [26, 25] on img at bounding box center [21, 19] width 18 height 21
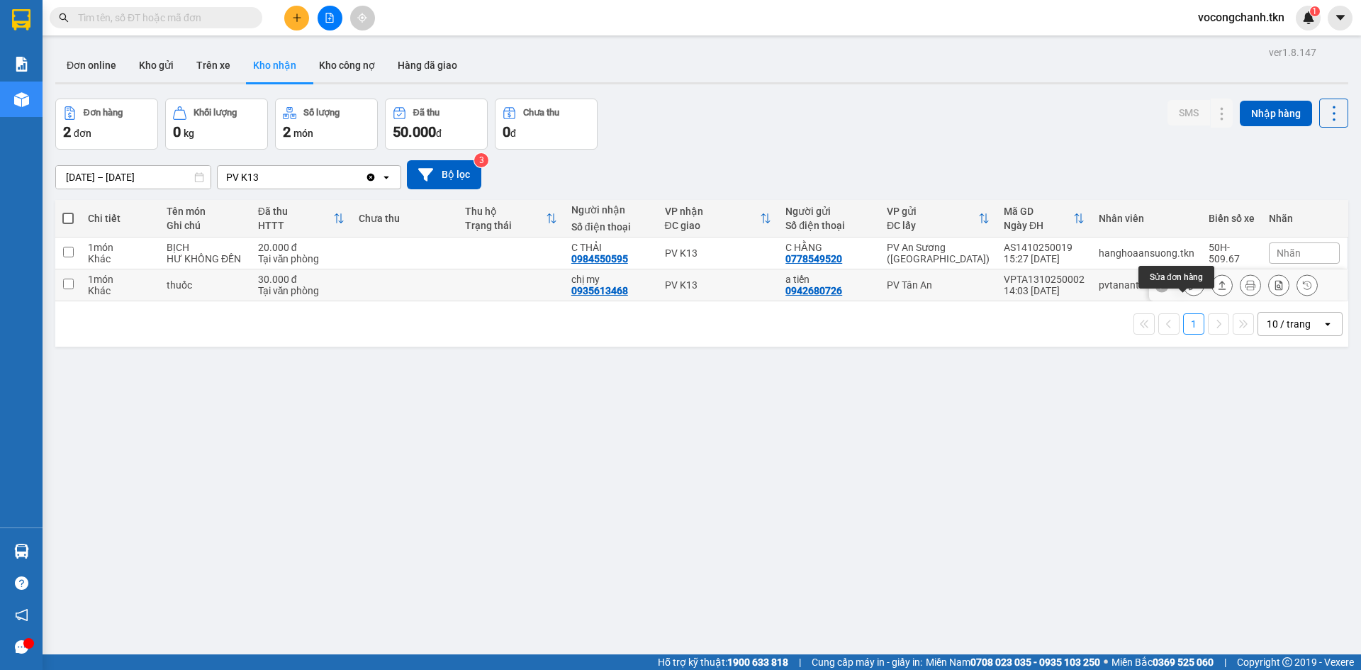
click at [1184, 298] on button at bounding box center [1194, 285] width 20 height 25
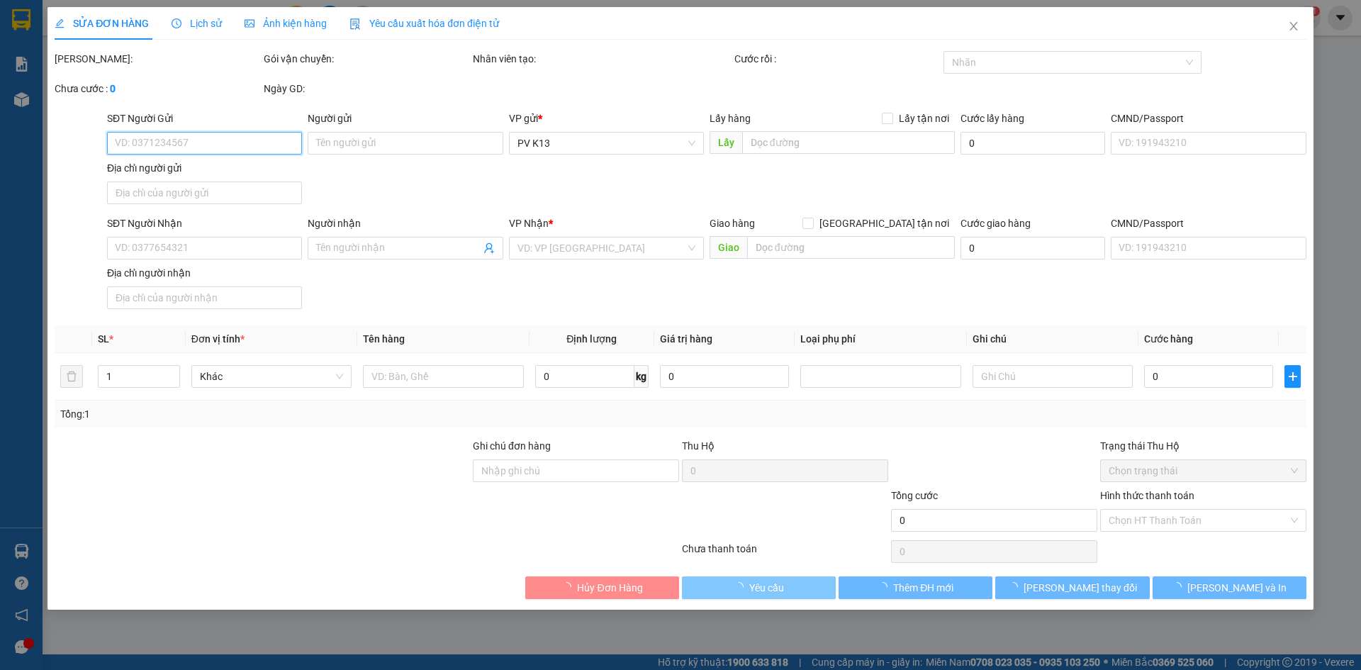
type input "0942680726"
type input "a tiến"
type input "0935613468"
type input "chị my"
type input "30.000"
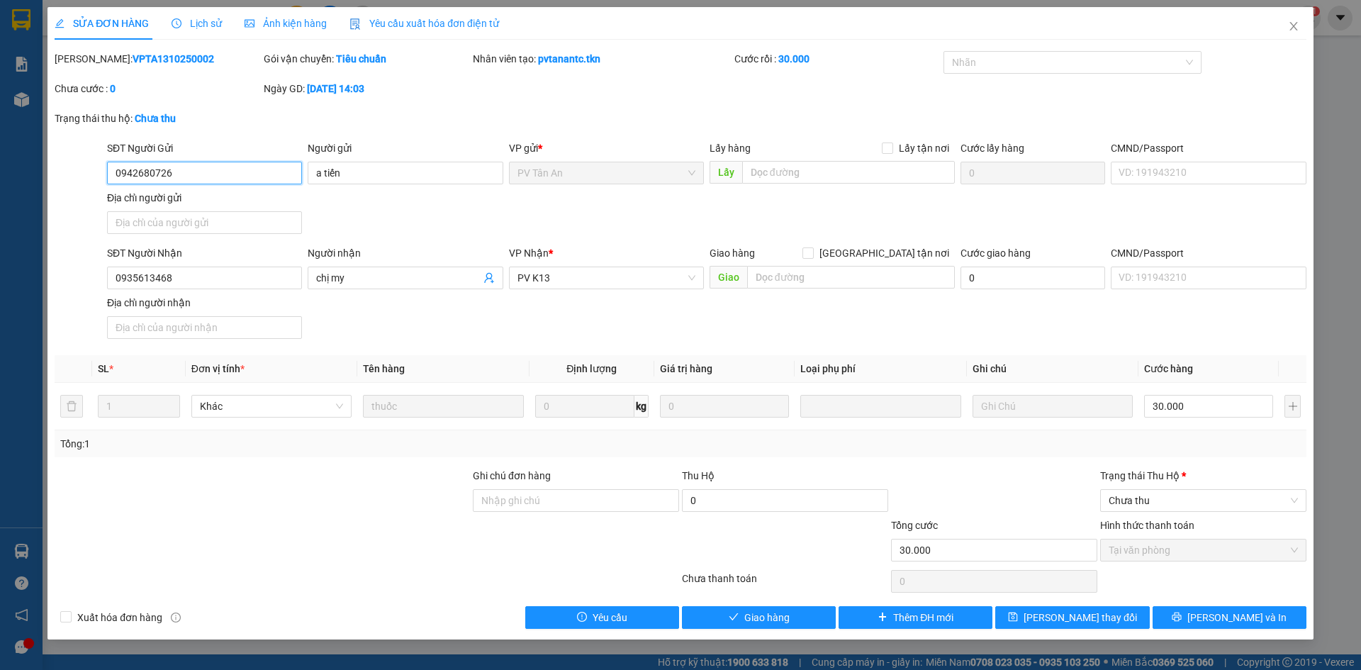
scroll to position [8, 0]
click at [792, 629] on button "Giao hàng" at bounding box center [759, 617] width 154 height 23
click at [1159, 509] on span "Chưa thu" at bounding box center [1203, 500] width 189 height 21
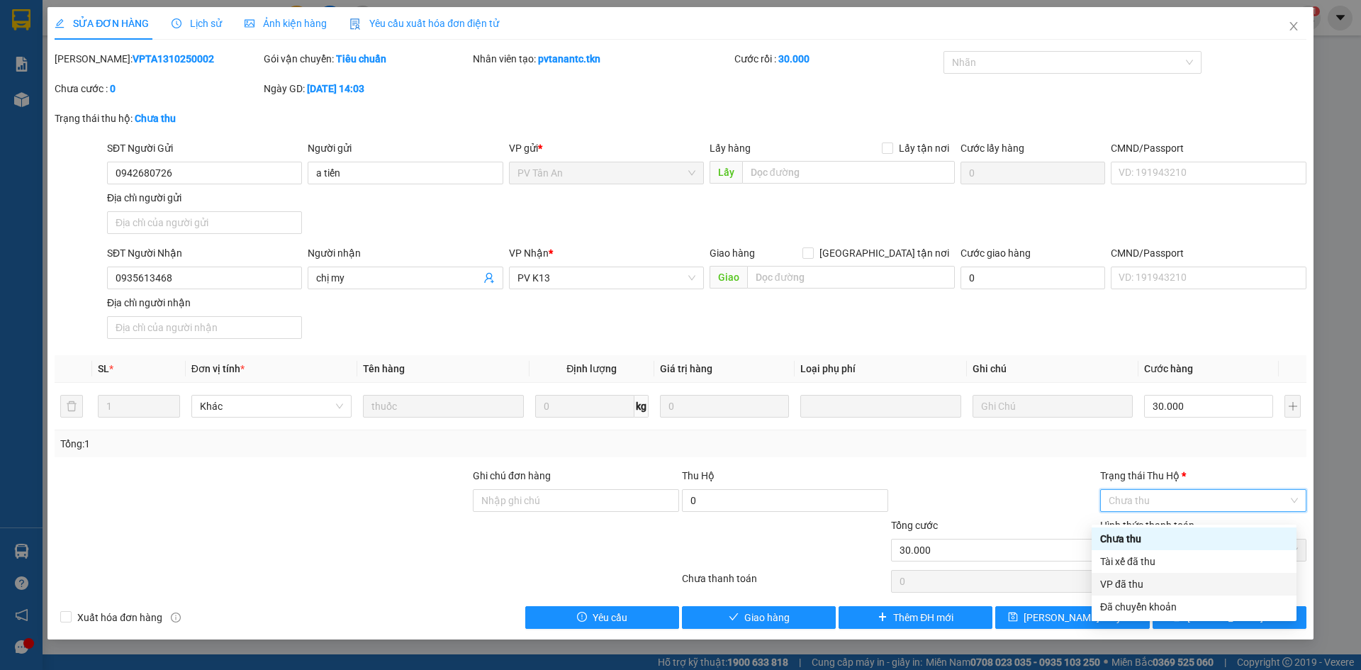
click at [1120, 579] on div "VP đã thu" at bounding box center [1194, 584] width 188 height 16
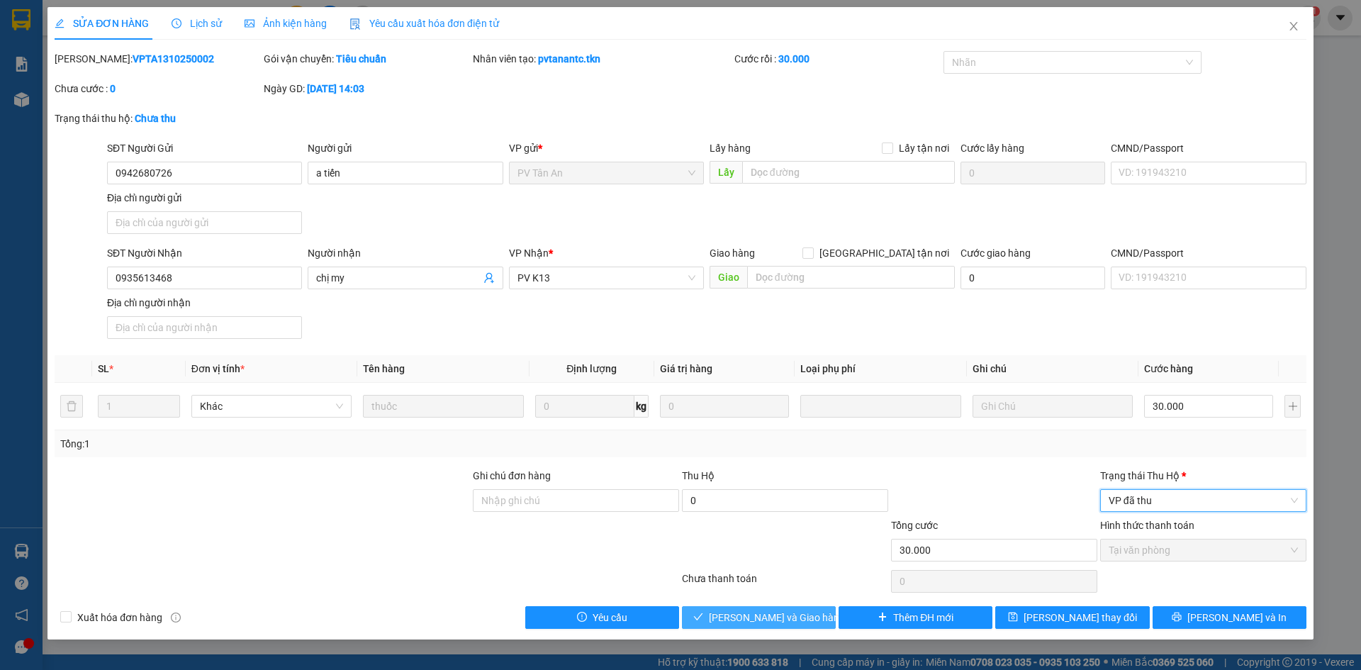
click at [738, 625] on span "Lưu và Giao hàng" at bounding box center [777, 618] width 136 height 16
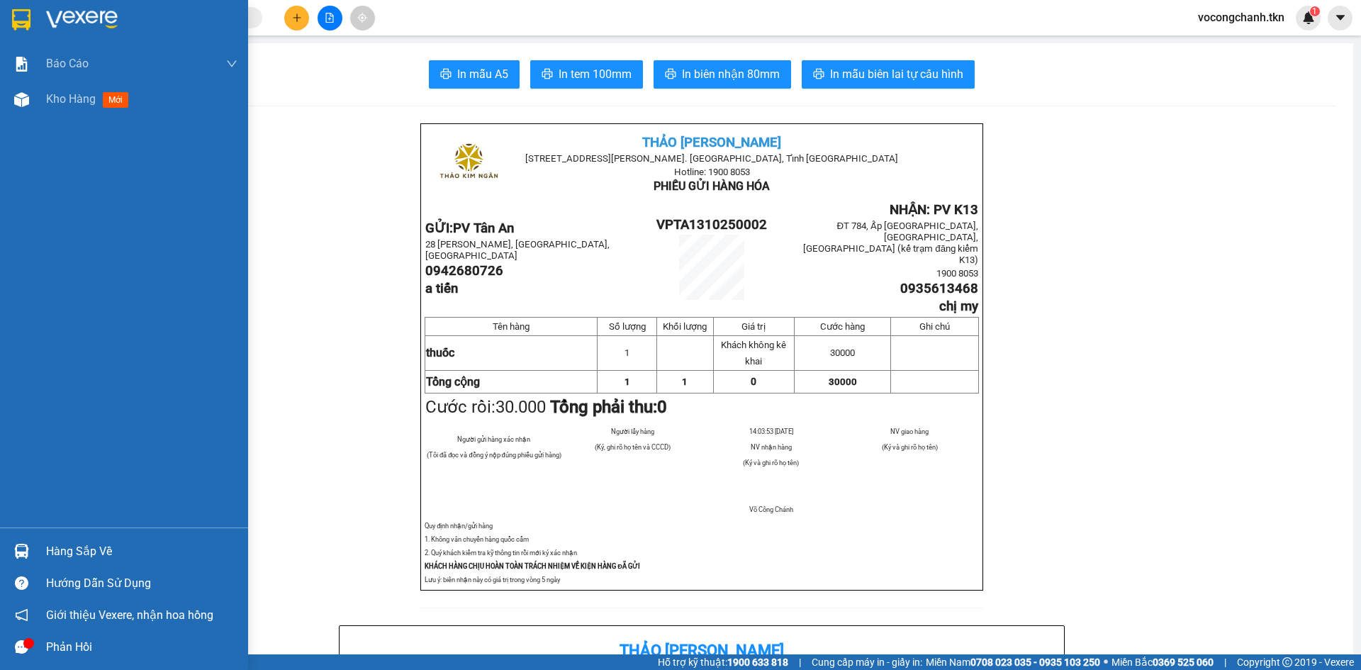
click at [14, 19] on img at bounding box center [21, 19] width 18 height 21
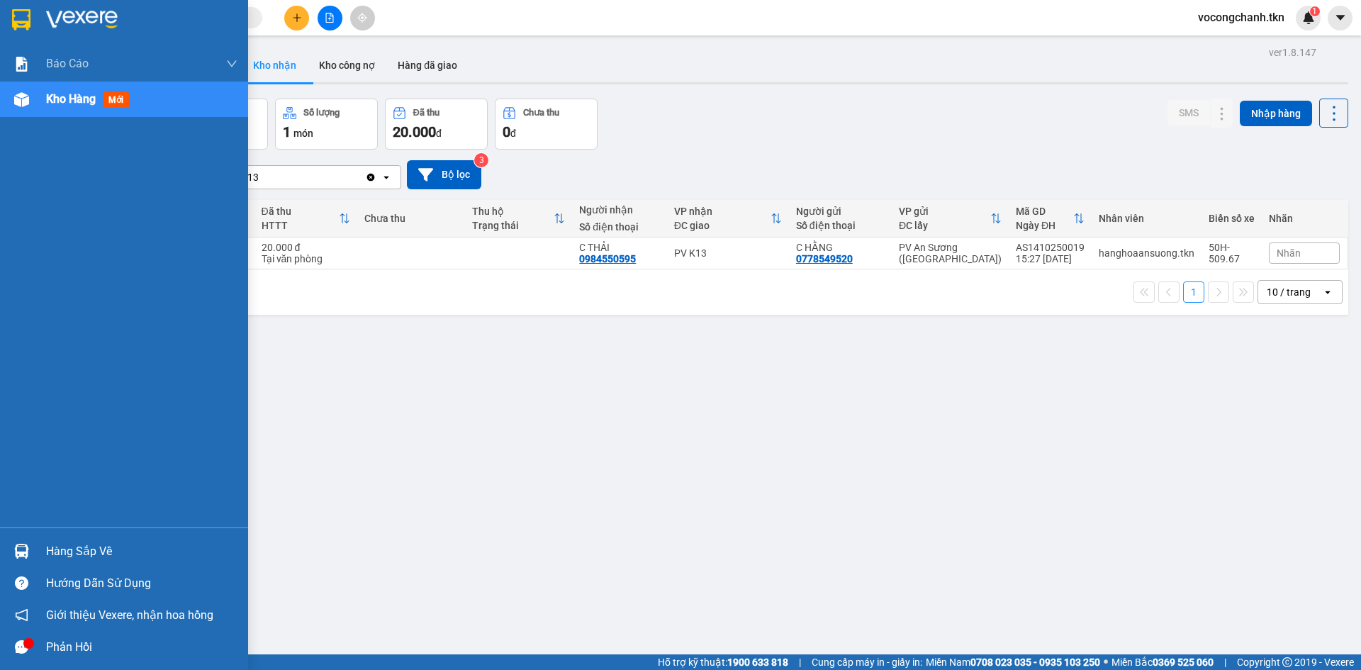
click at [49, 542] on div "Hàng sắp về" at bounding box center [141, 551] width 191 height 21
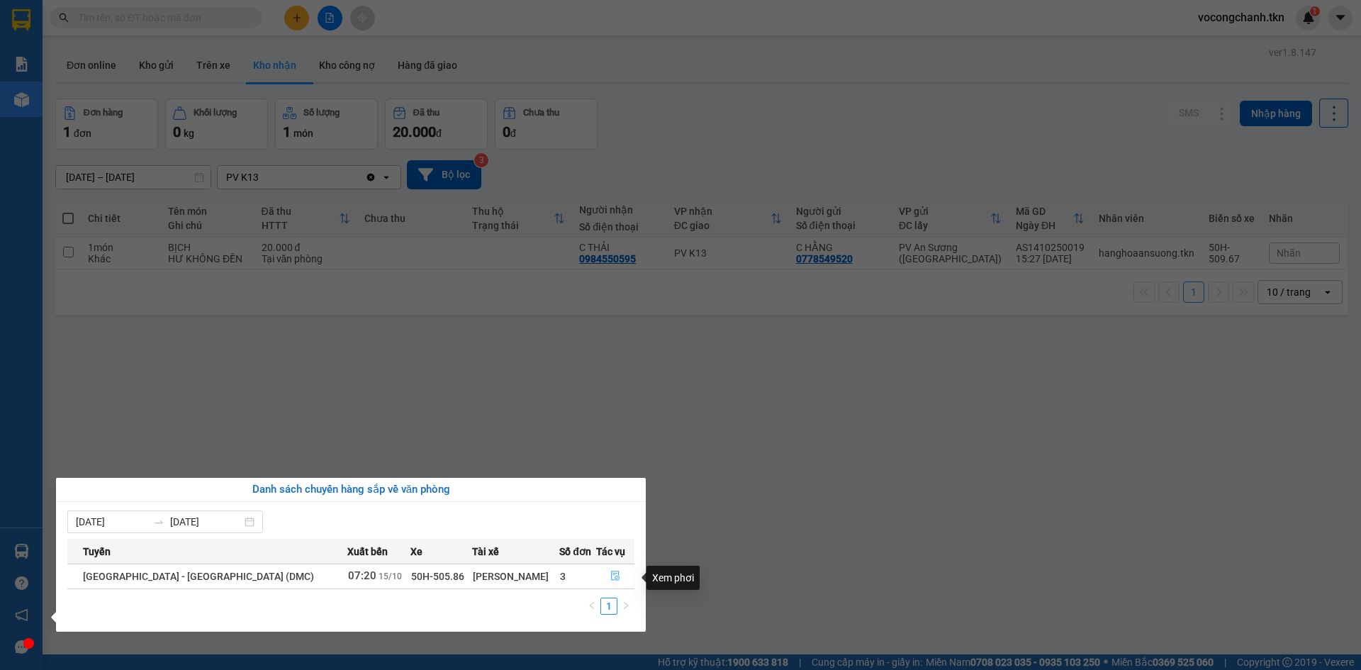
click at [613, 576] on icon "file-done" at bounding box center [615, 576] width 10 height 10
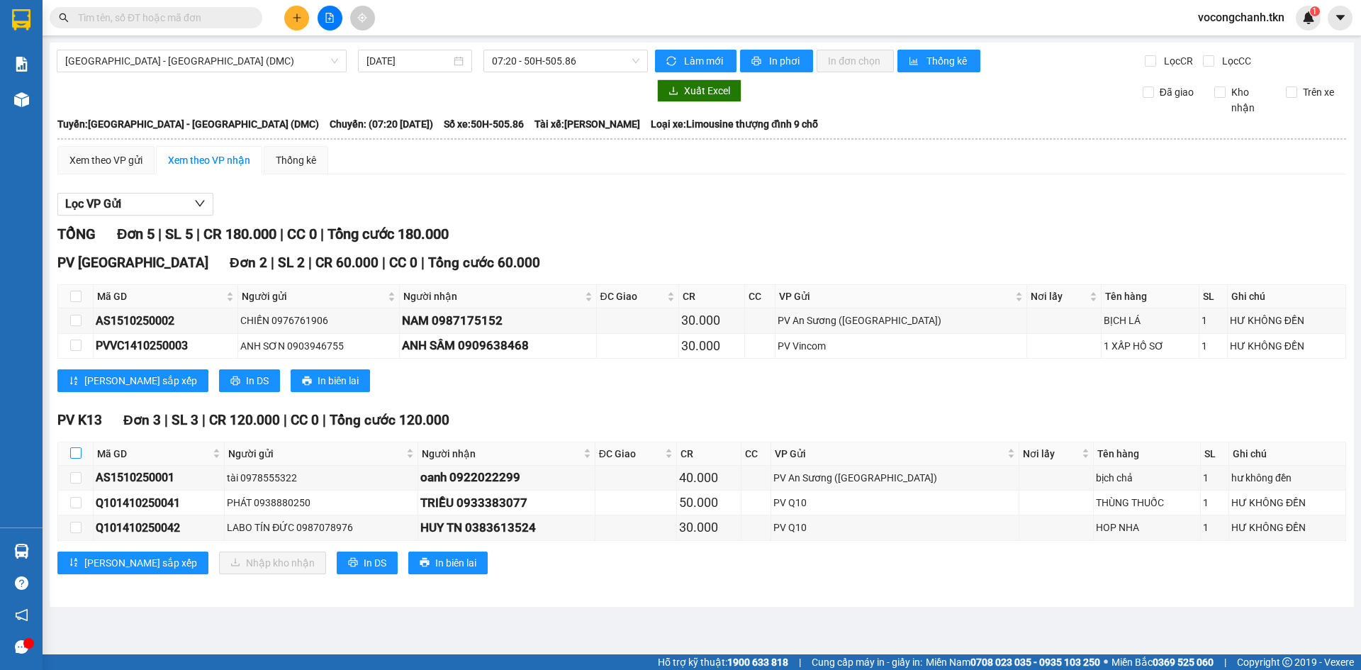
click at [77, 459] on input "checkbox" at bounding box center [75, 452] width 11 height 11
checkbox input "true"
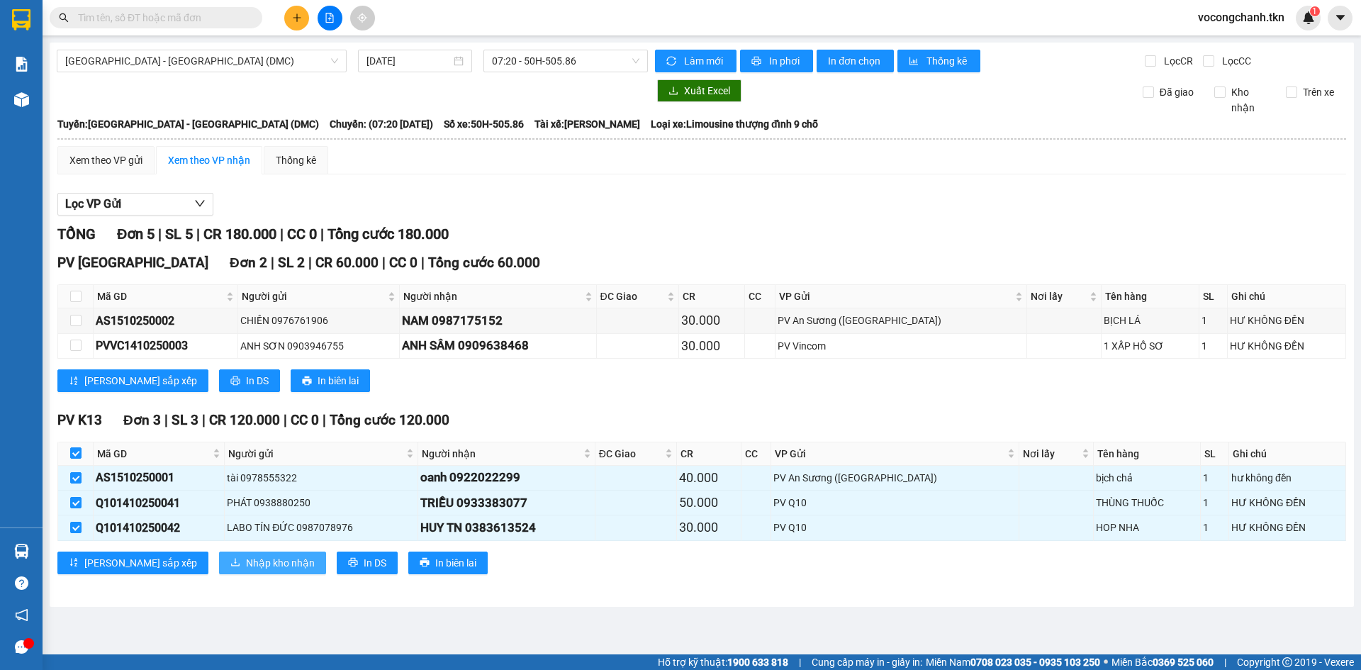
click at [253, 569] on span "Nhập kho nhận" at bounding box center [280, 563] width 69 height 16
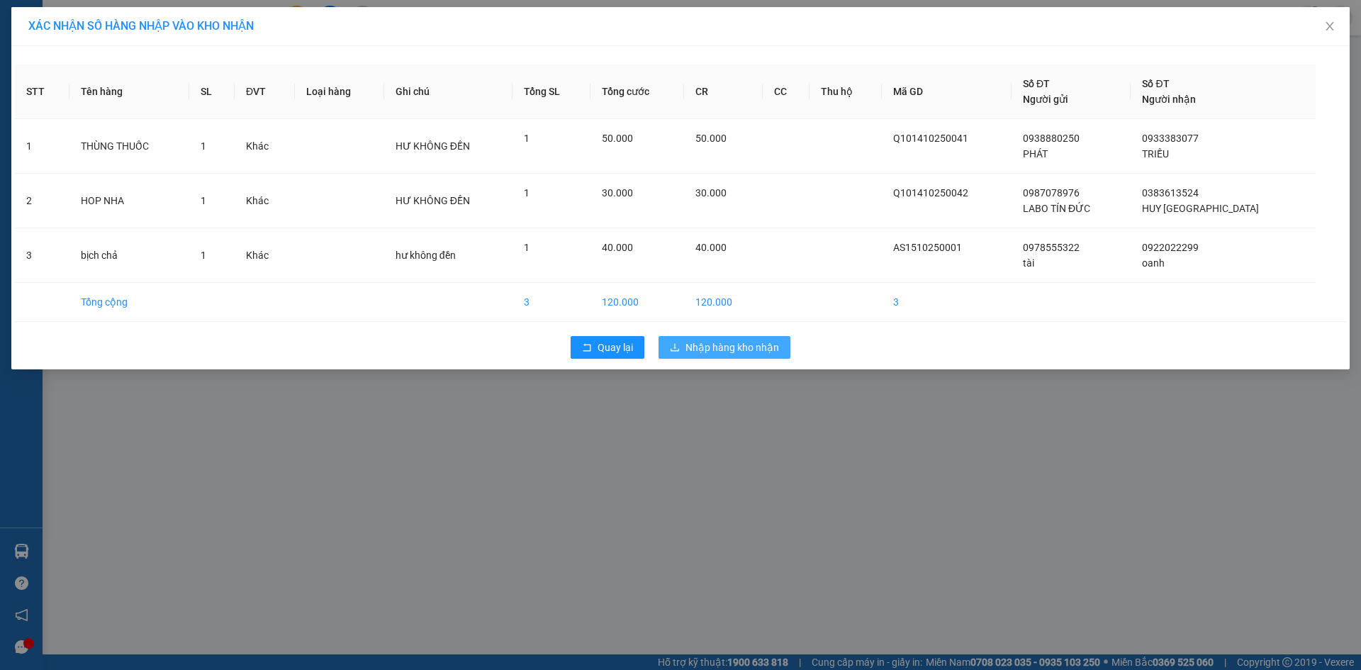
click at [679, 357] on button "Nhập hàng kho nhận" at bounding box center [725, 347] width 132 height 23
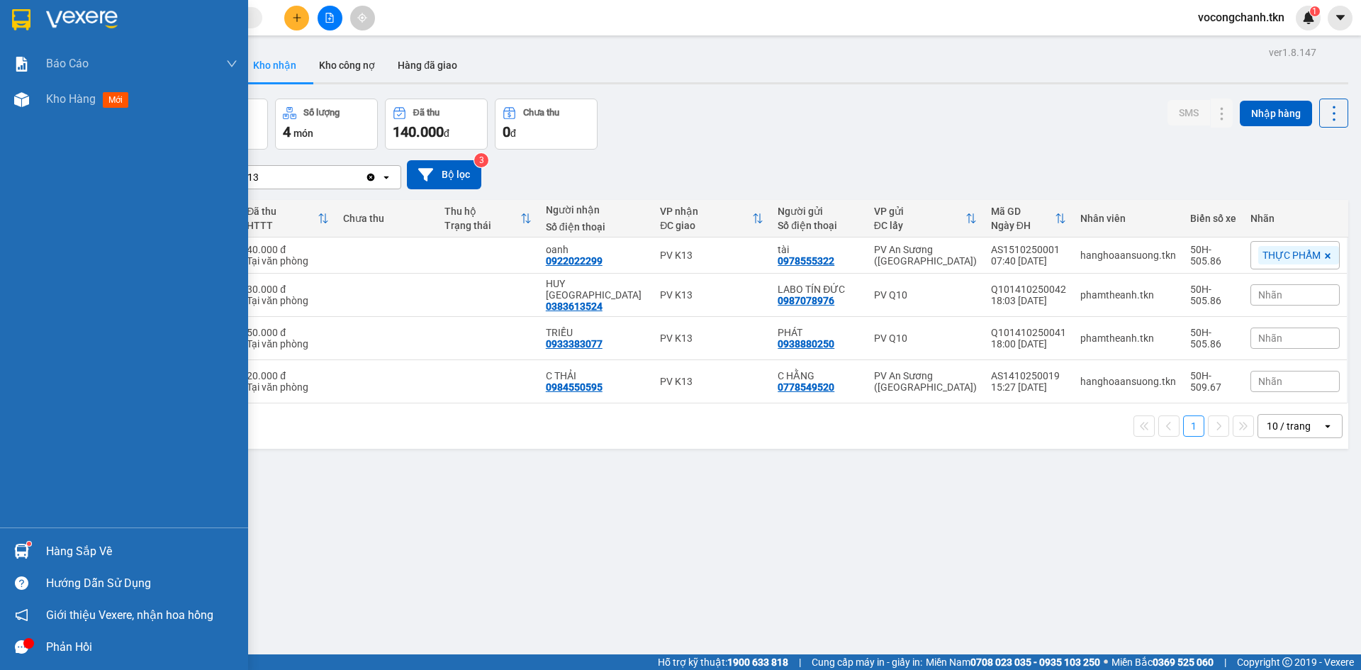
click at [18, 542] on div at bounding box center [21, 551] width 25 height 25
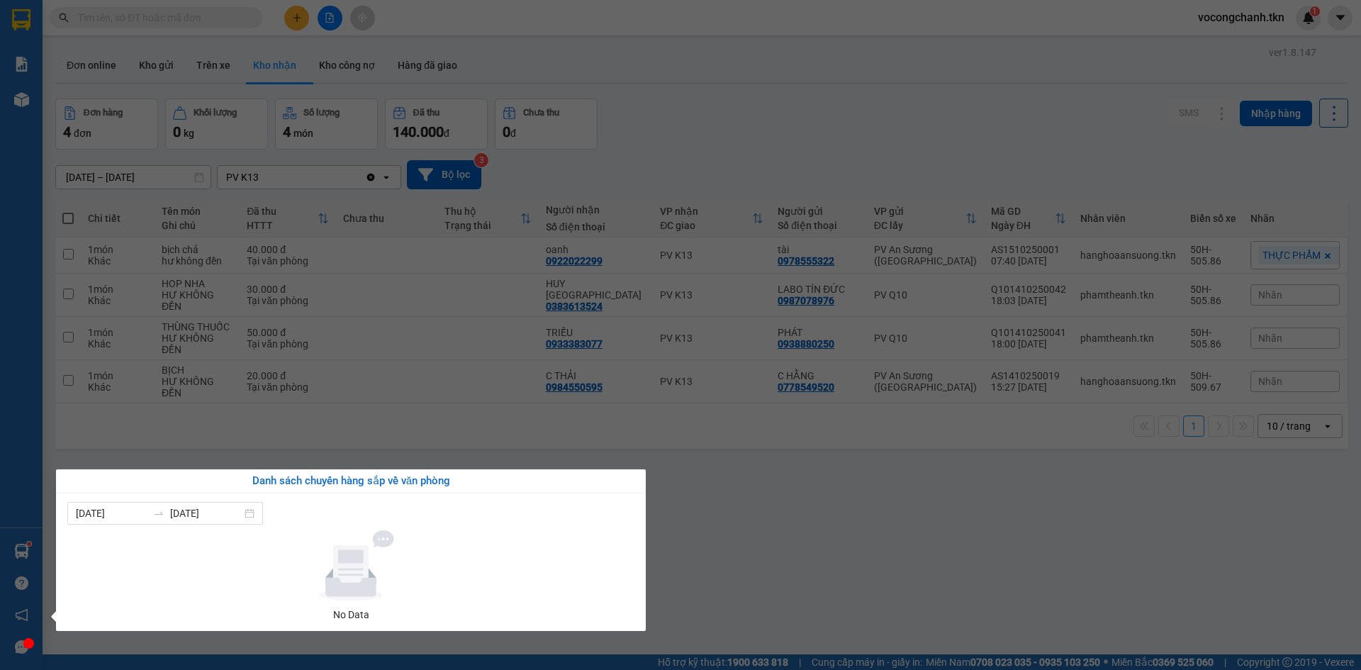
click at [700, 529] on section "Kết quả tìm kiếm ( 0 ) Bộ lọc No Data vocongchanh.tkn 1 Báo cáo Mẫu 1: Báo cáo …" at bounding box center [680, 335] width 1361 height 670
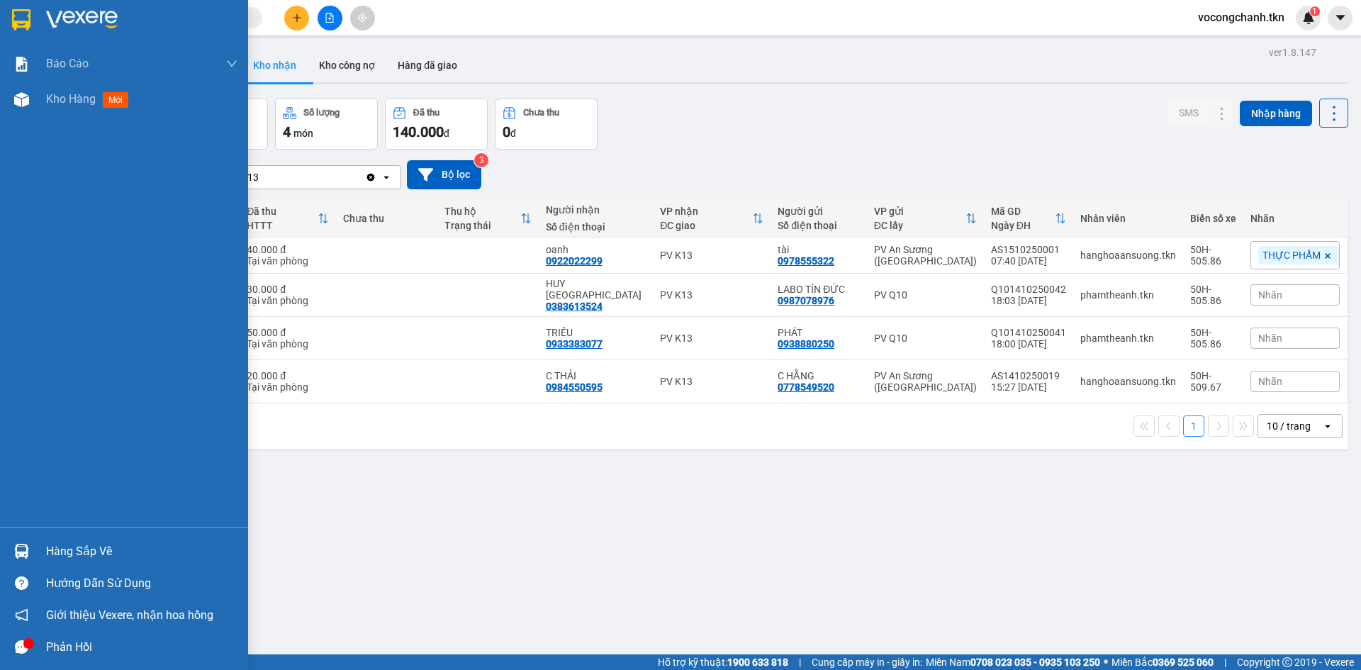
click at [56, 549] on div "Hàng sắp về" at bounding box center [141, 551] width 191 height 21
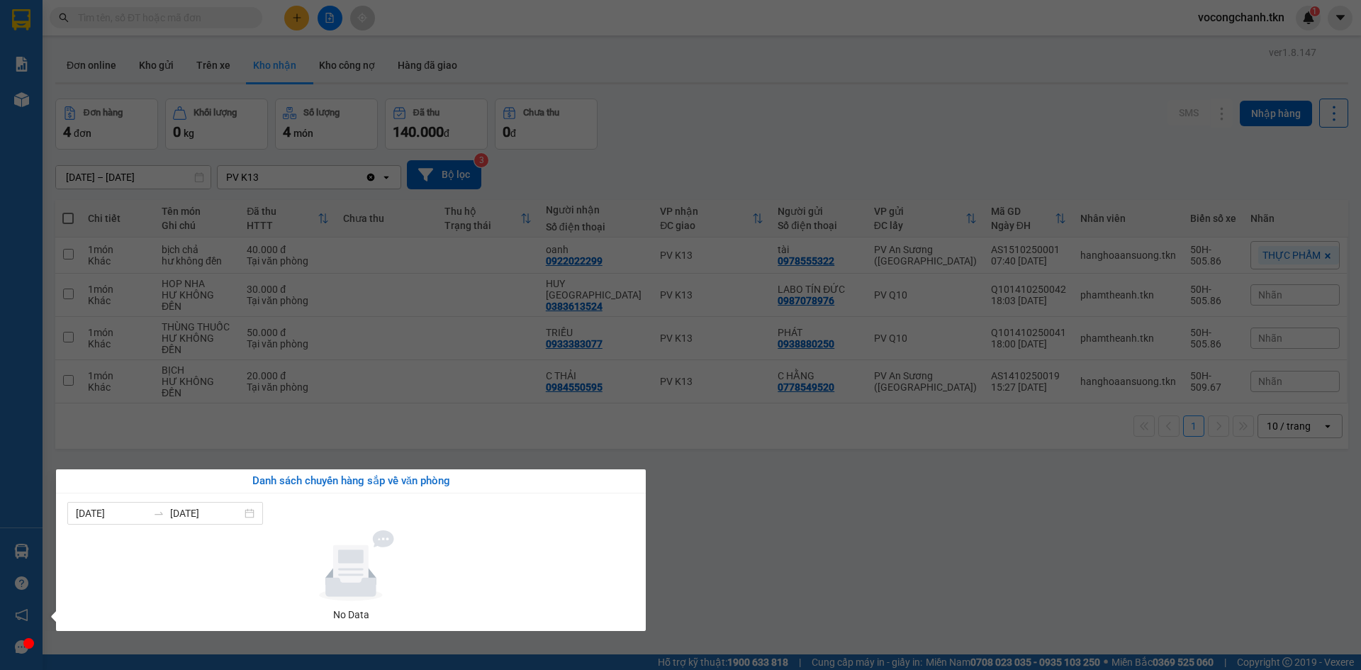
drag, startPoint x: 745, startPoint y: 530, endPoint x: 585, endPoint y: 484, distance: 166.9
click at [743, 530] on section "Kết quả tìm kiếm ( 0 ) Bộ lọc No Data vocongchanh.tkn 1 Báo cáo Mẫu 1: Báo cáo …" at bounding box center [680, 335] width 1361 height 670
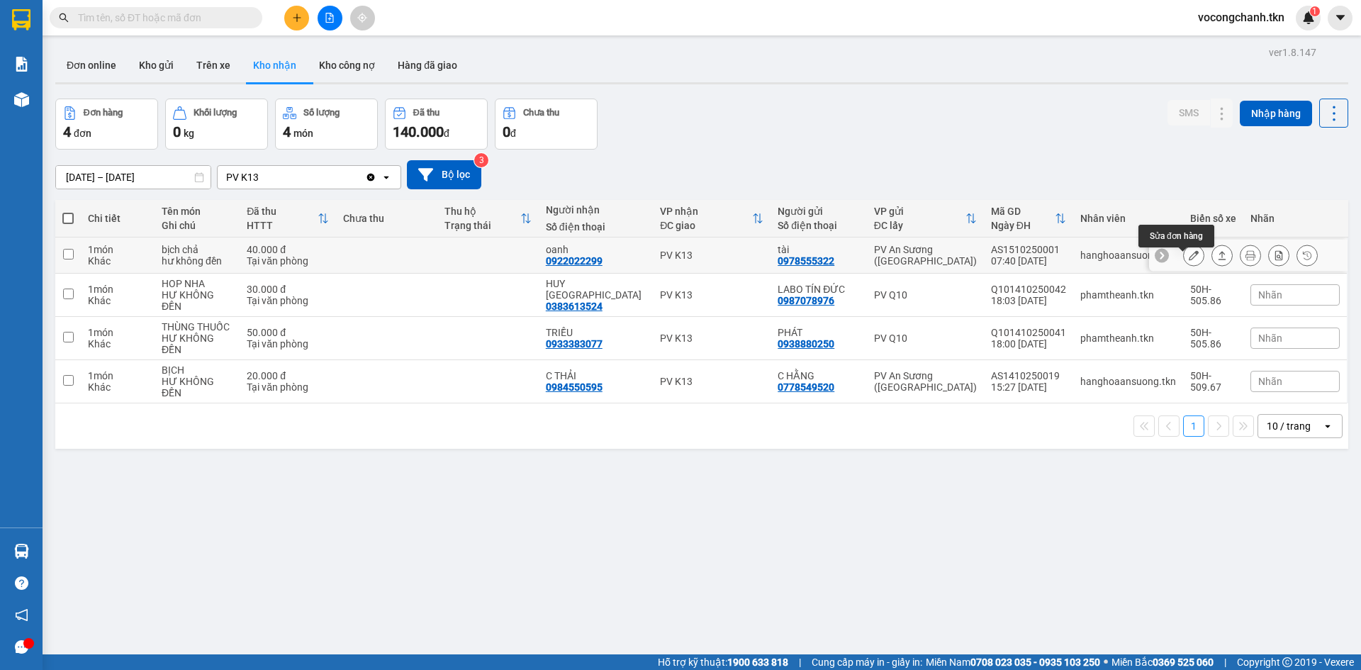
click at [1189, 259] on icon at bounding box center [1194, 255] width 10 height 10
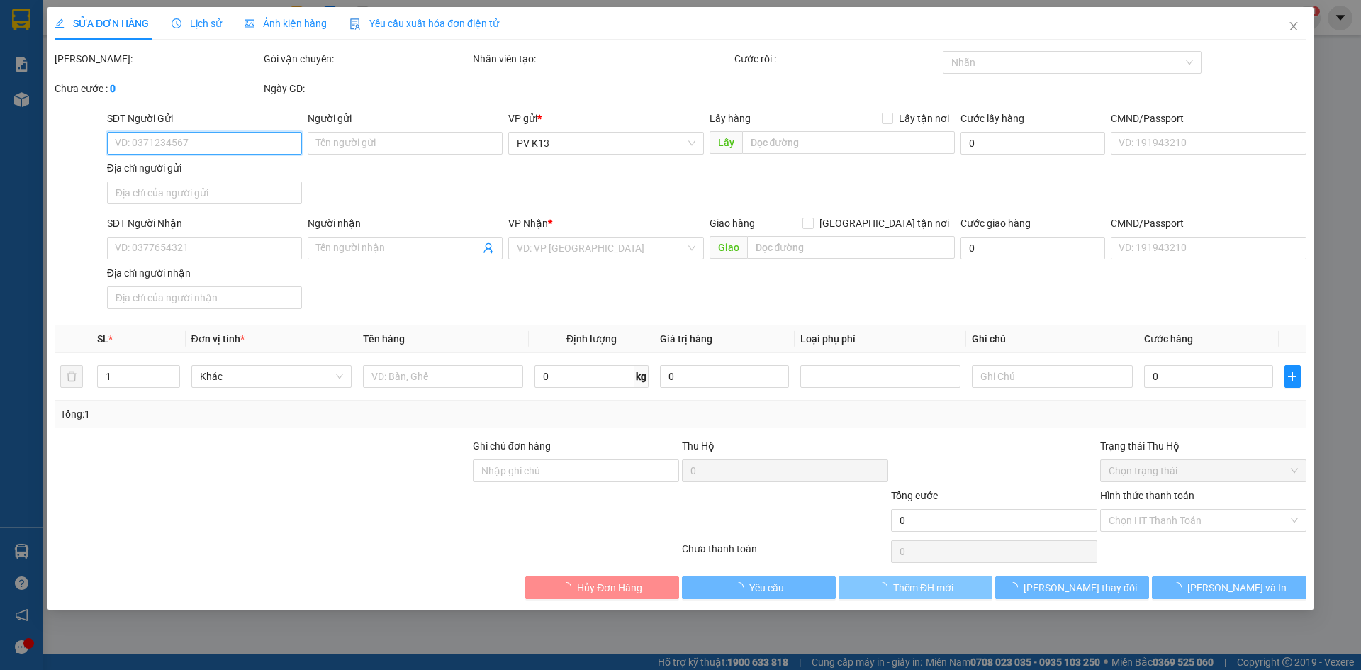
type input "0978555322"
type input "tài"
type input "0922022299"
type input "oanh"
type input "40.000"
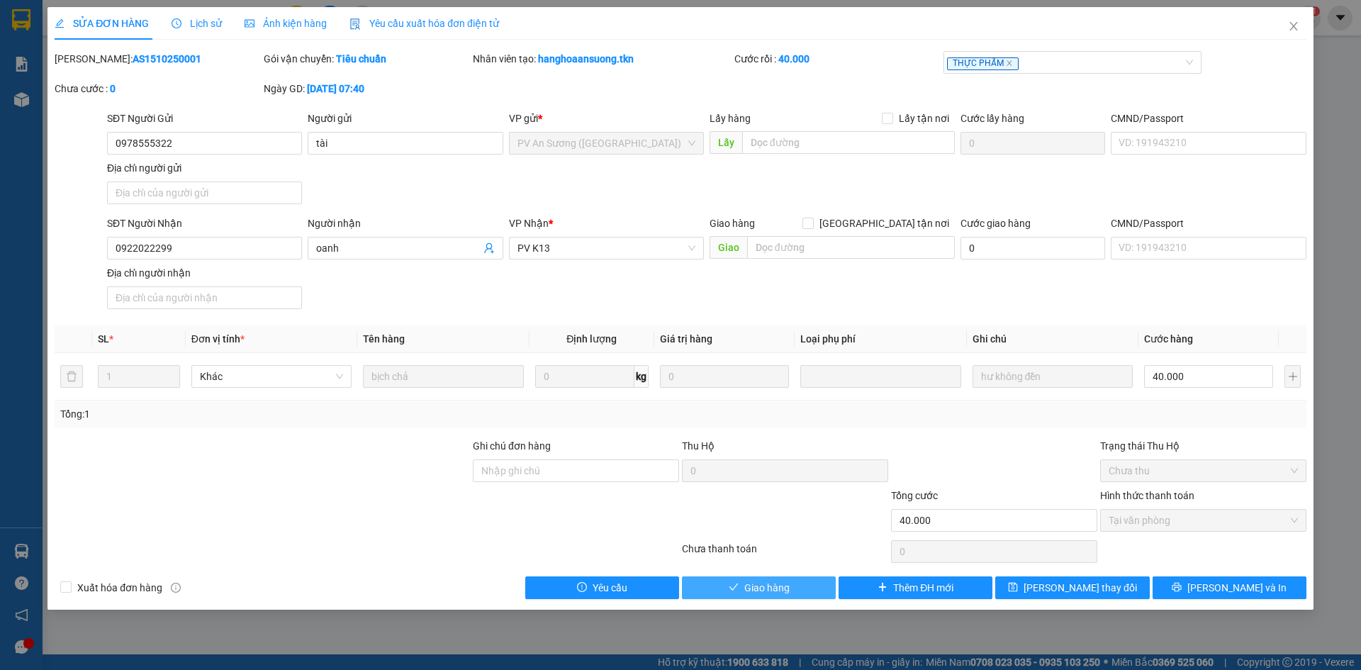
click at [789, 596] on span "Giao hàng" at bounding box center [766, 588] width 45 height 16
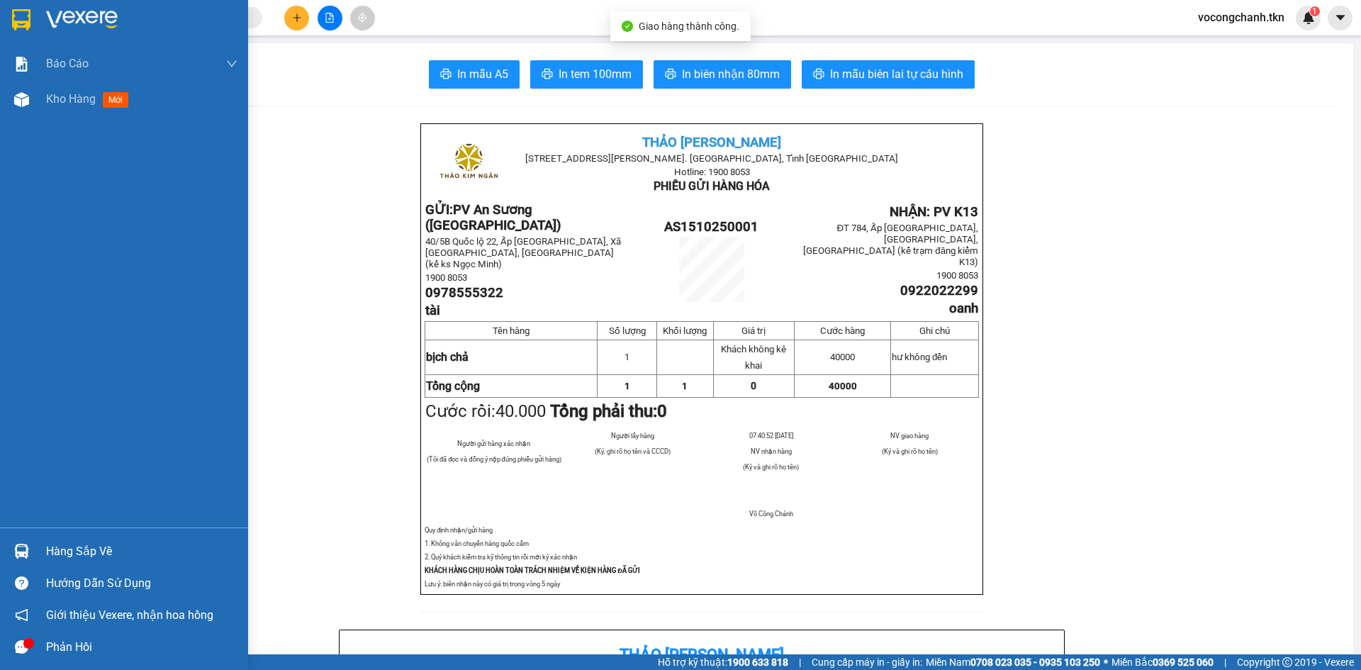
click at [18, 17] on img at bounding box center [21, 19] width 18 height 21
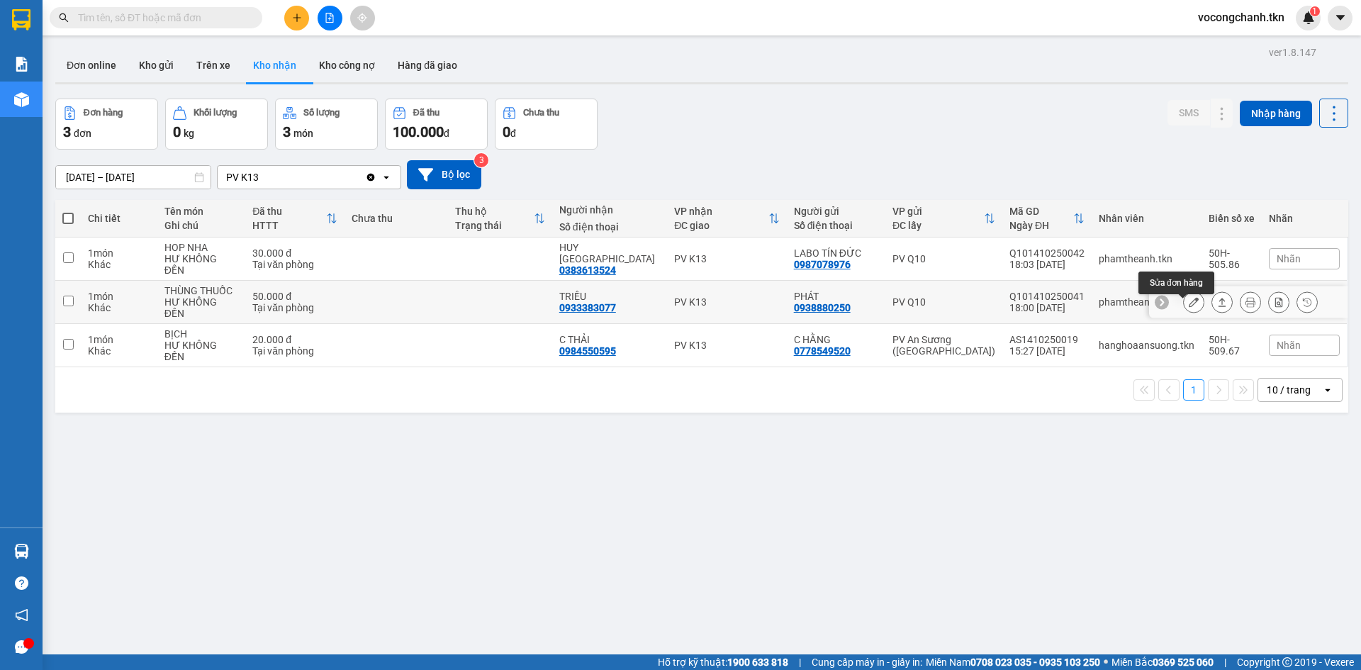
click at [1189, 307] on icon at bounding box center [1194, 302] width 10 height 10
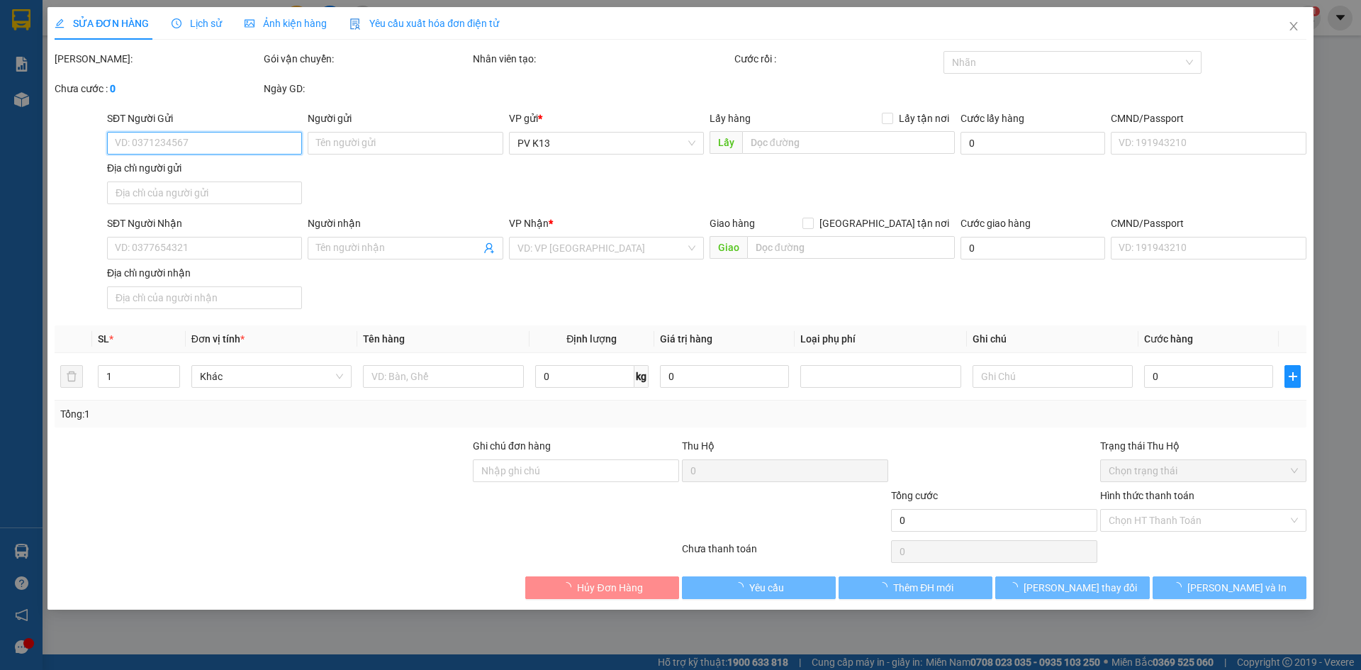
type input "0938880250"
type input "PHÁT"
type input "0933383077"
type input "TRIỀU"
type input "50.000"
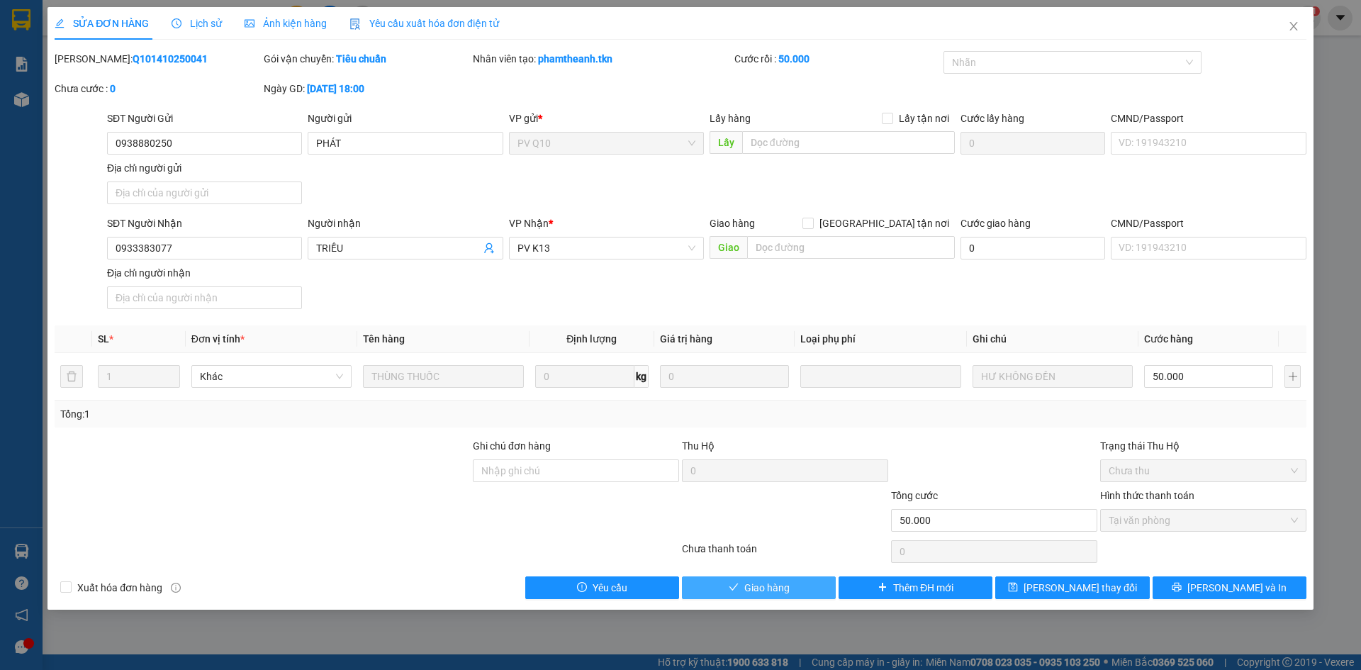
click at [754, 596] on span "Giao hàng" at bounding box center [766, 588] width 45 height 16
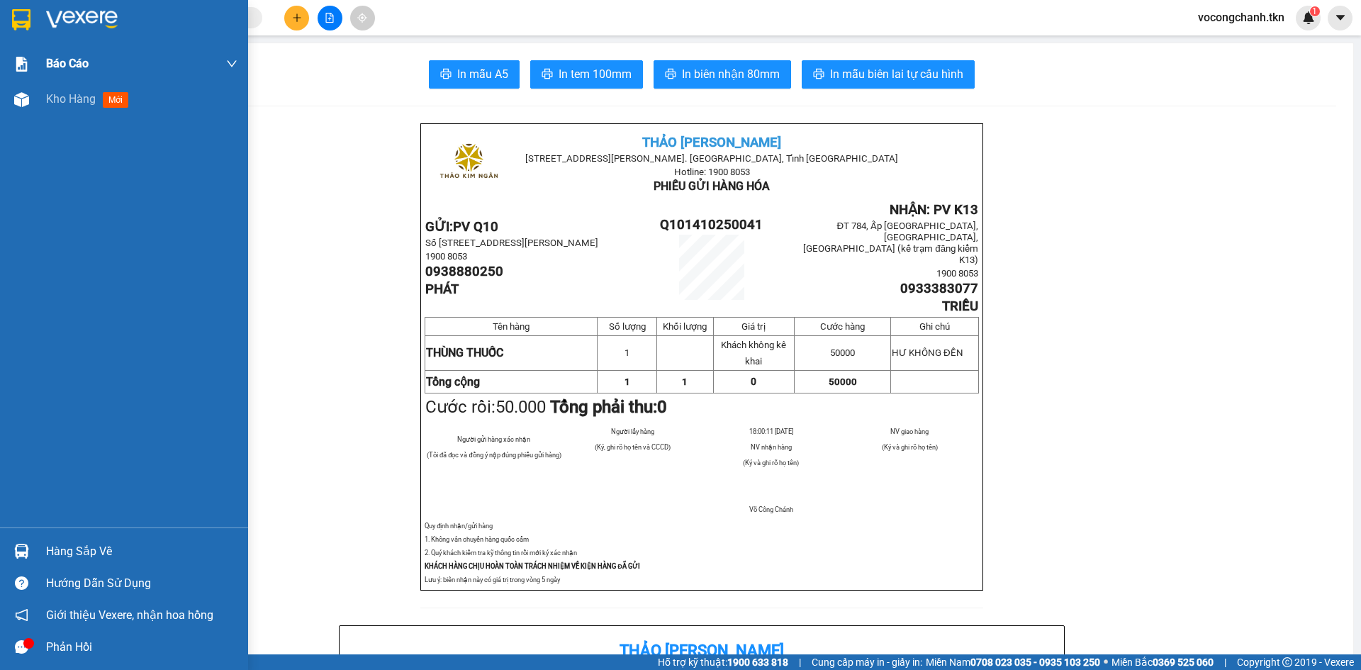
drag, startPoint x: 24, startPoint y: 13, endPoint x: 104, endPoint y: 69, distance: 98.2
click at [23, 13] on img at bounding box center [21, 19] width 18 height 21
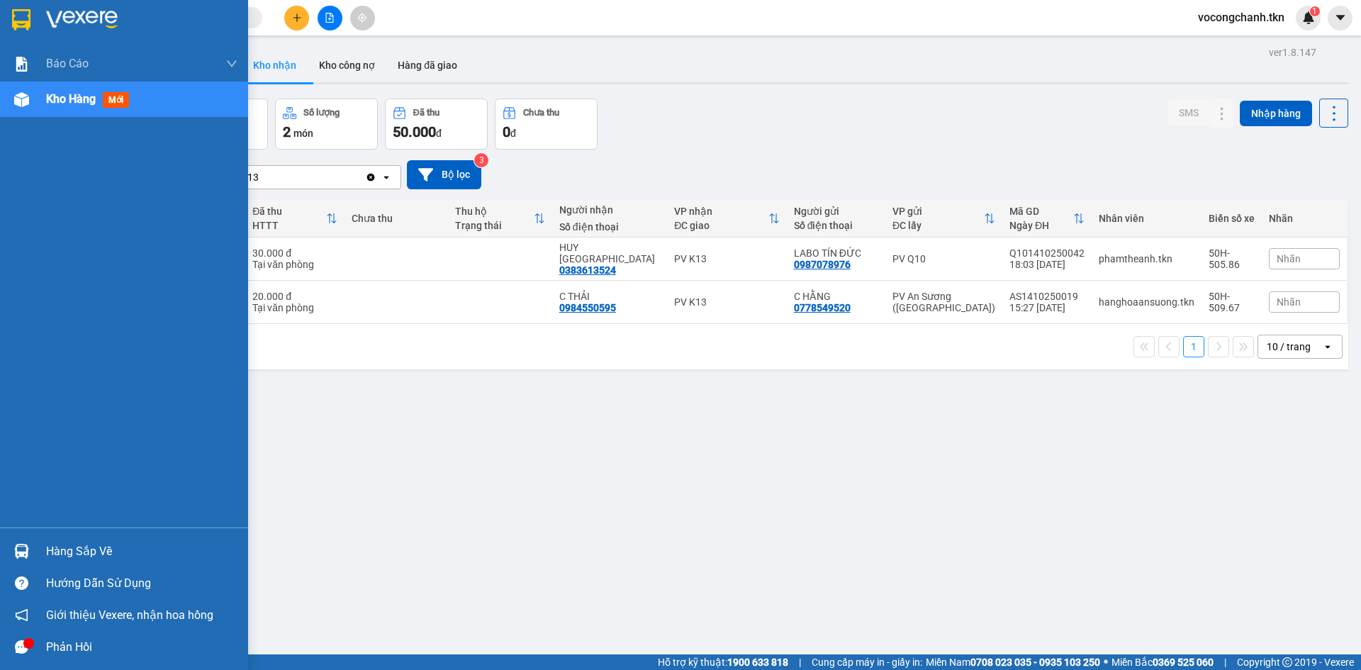
click at [86, 546] on div "Hàng sắp về" at bounding box center [141, 551] width 191 height 21
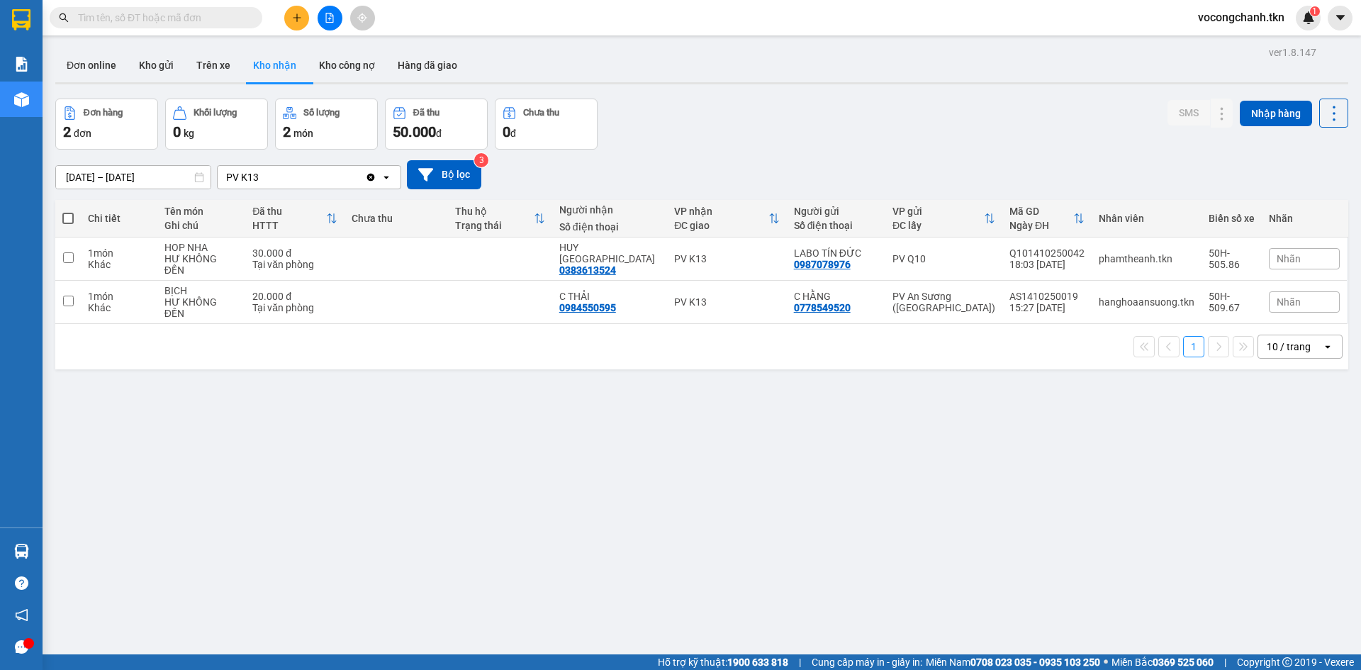
click at [502, 393] on section "Kết quả tìm kiếm ( 0 ) Bộ lọc No Data vocongchanh.tkn 1 Báo cáo Mẫu 1: Báo cáo …" at bounding box center [680, 335] width 1361 height 670
